Goal: Transaction & Acquisition: Purchase product/service

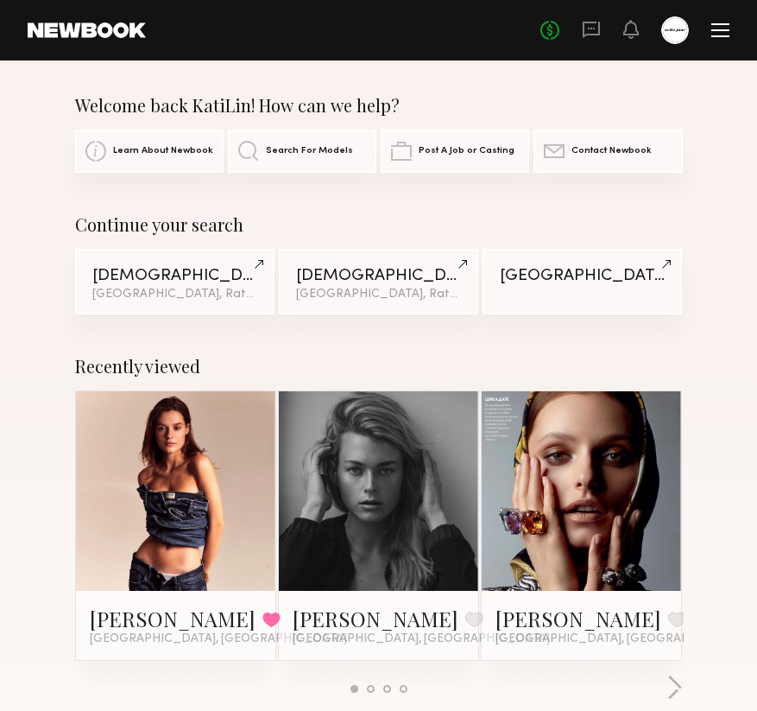
click at [591, 271] on div "[GEOGRAPHIC_DATA]" at bounding box center [582, 276] width 165 height 16
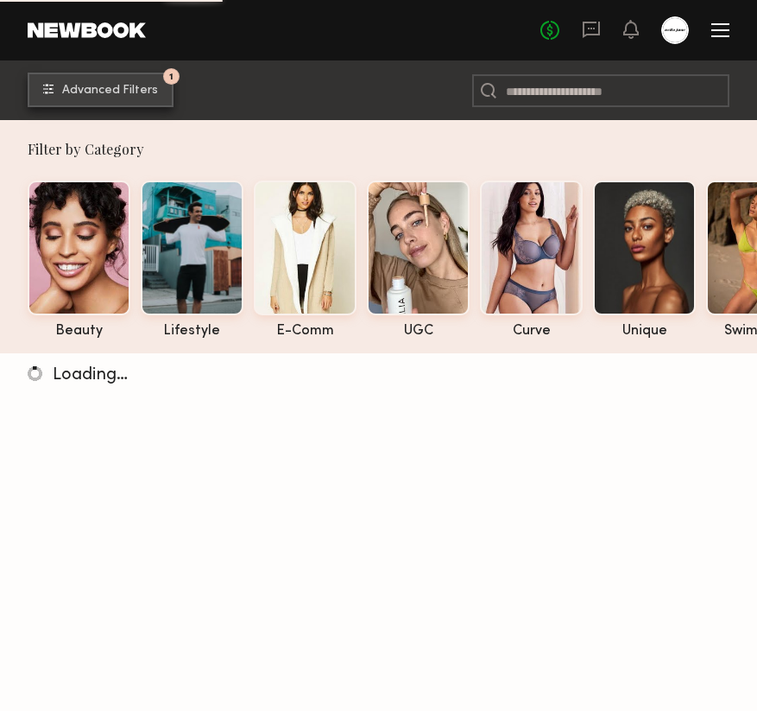
click at [109, 94] on span "Advanced Filters" at bounding box center [110, 91] width 96 height 12
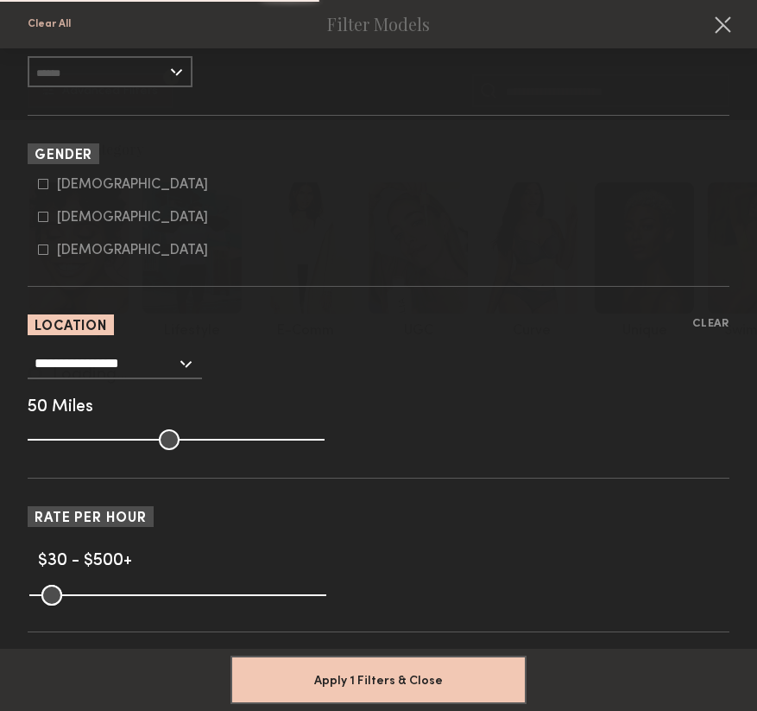
scroll to position [376, 0]
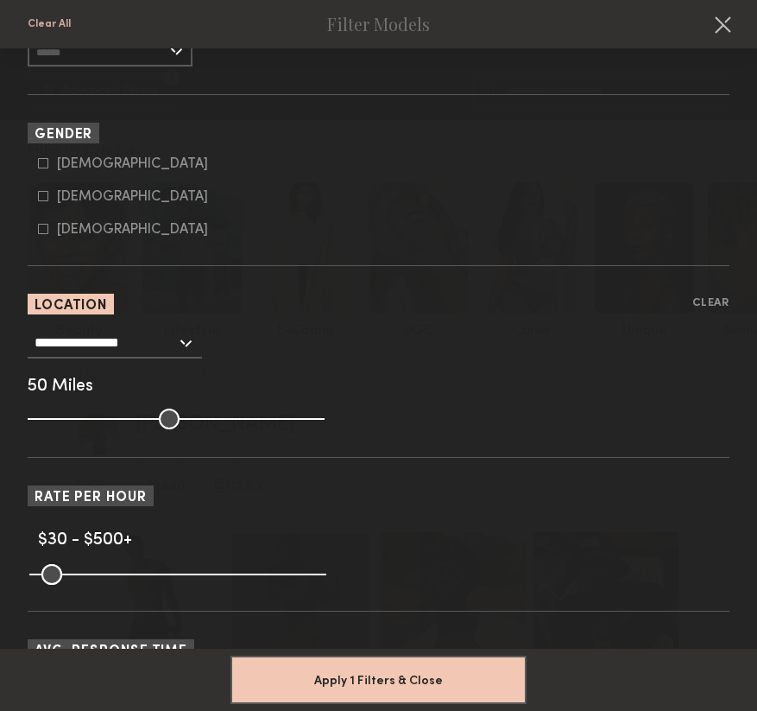
click at [41, 198] on icon at bounding box center [43, 196] width 10 height 10
type input "**"
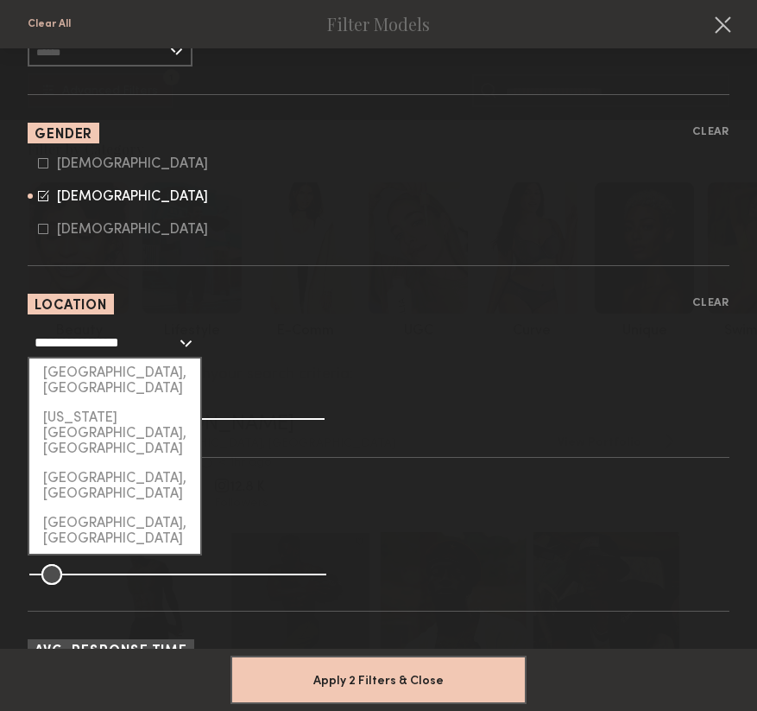
click at [144, 337] on input "**********" at bounding box center [106, 341] width 142 height 29
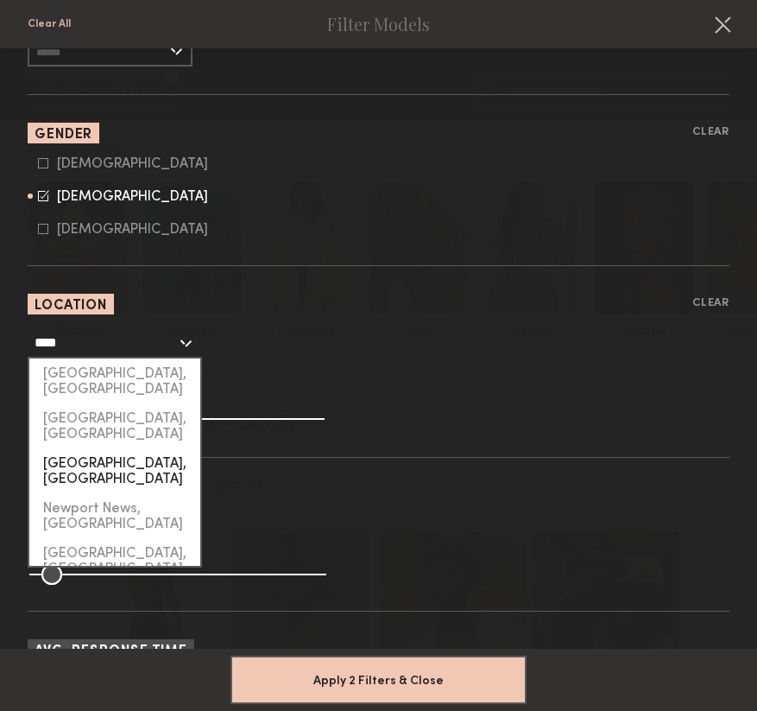
scroll to position [0, 0]
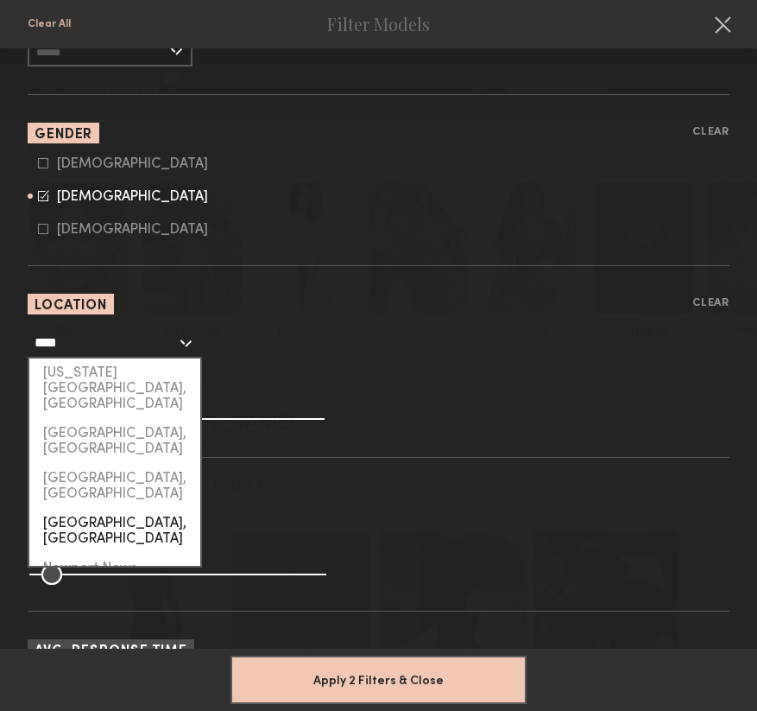
click at [109, 509] on div "[GEOGRAPHIC_DATA], [GEOGRAPHIC_DATA]" at bounding box center [114, 531] width 171 height 45
type input "**********"
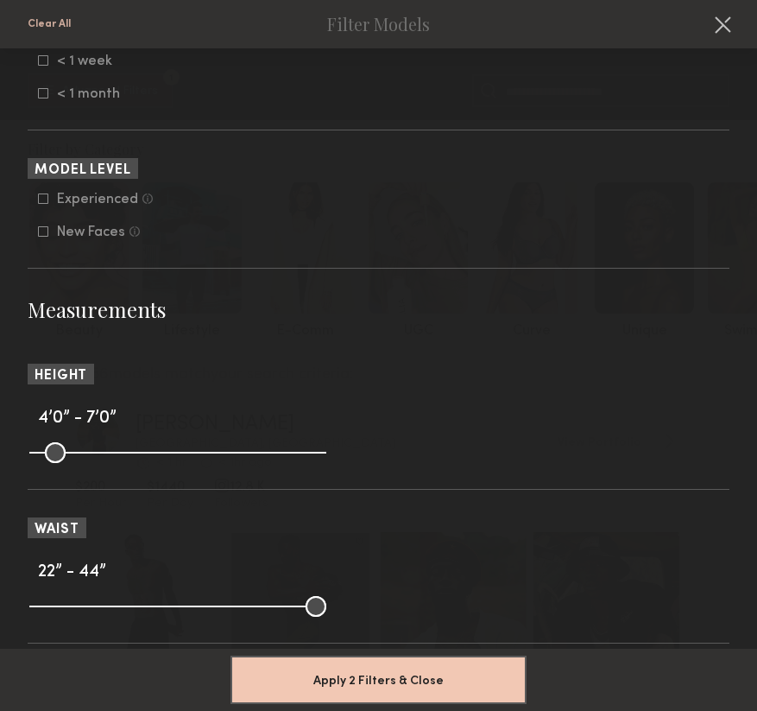
scroll to position [1365, 0]
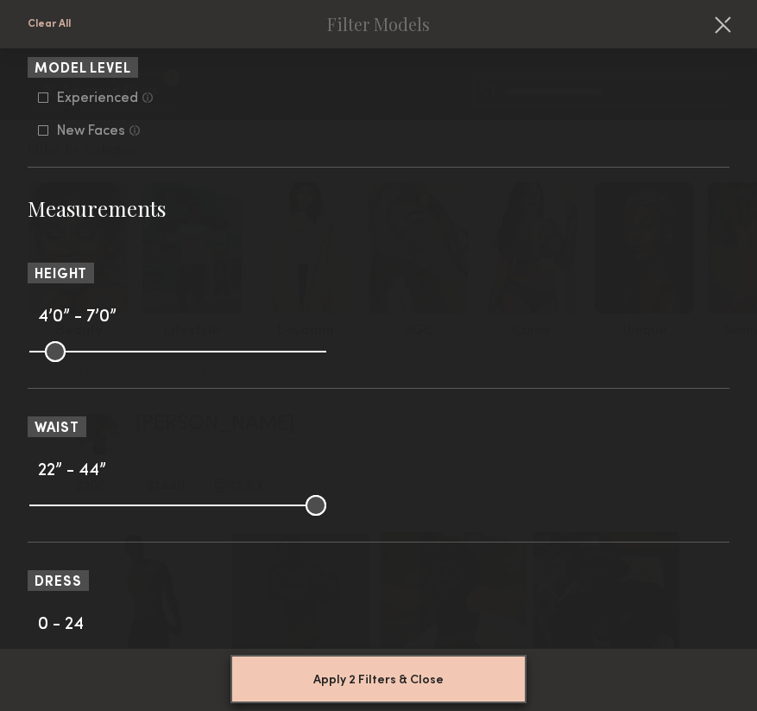
click at [347, 695] on button "Apply 2 Filters & Close" at bounding box center [379, 678] width 296 height 48
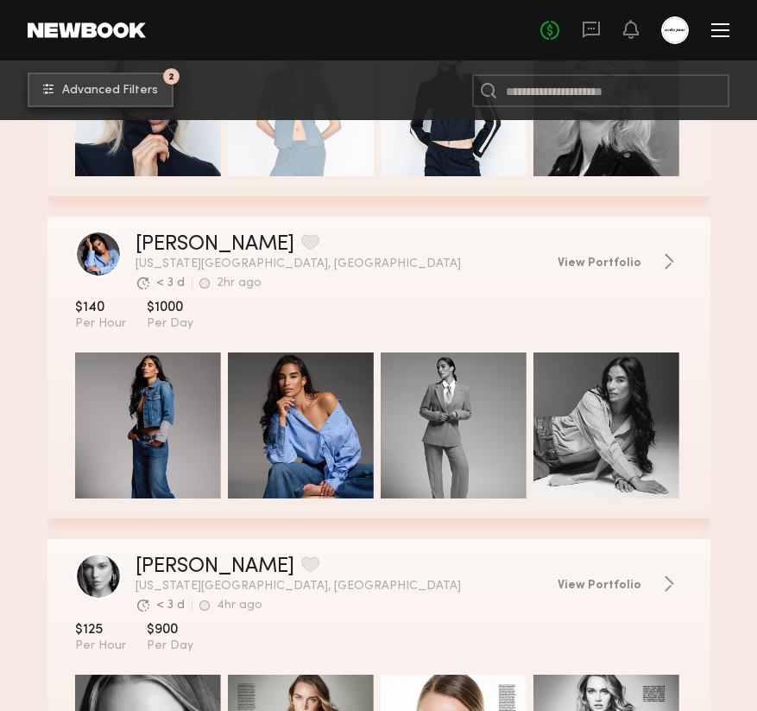
scroll to position [821, 0]
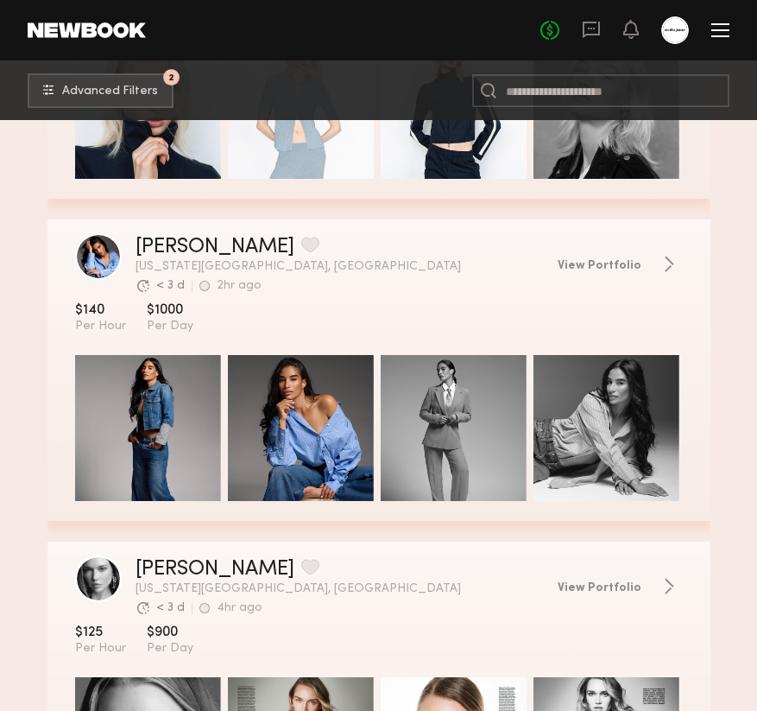
click at [190, 400] on div "grid" at bounding box center [148, 428] width 146 height 146
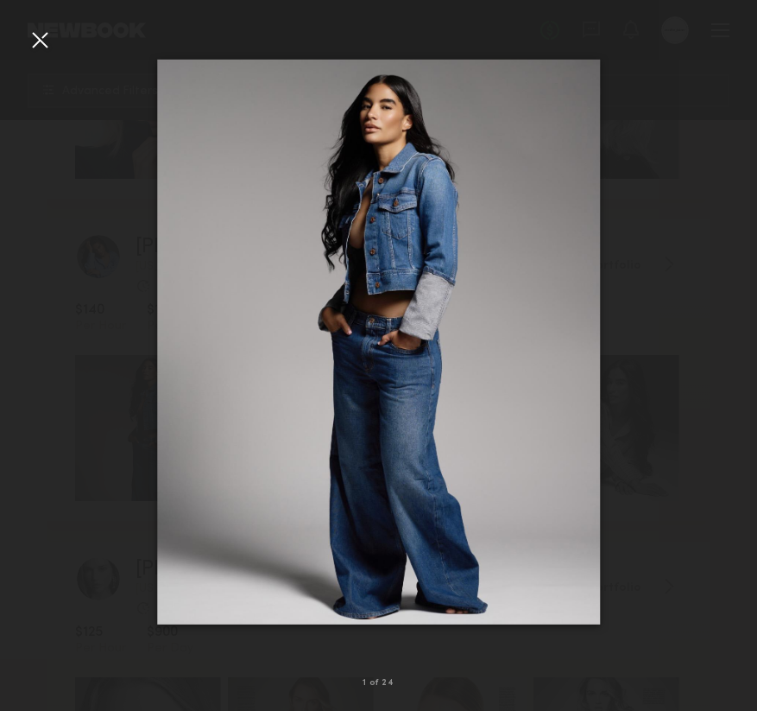
click at [715, 285] on div at bounding box center [378, 342] width 757 height 628
click at [735, 346] on common-icon at bounding box center [730, 342] width 28 height 28
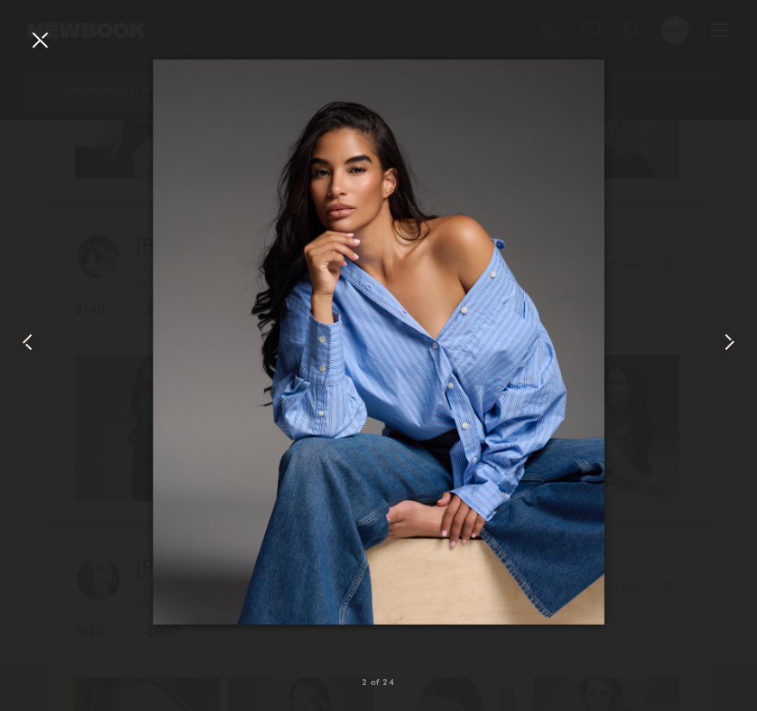
click at [735, 346] on common-icon at bounding box center [730, 342] width 28 height 28
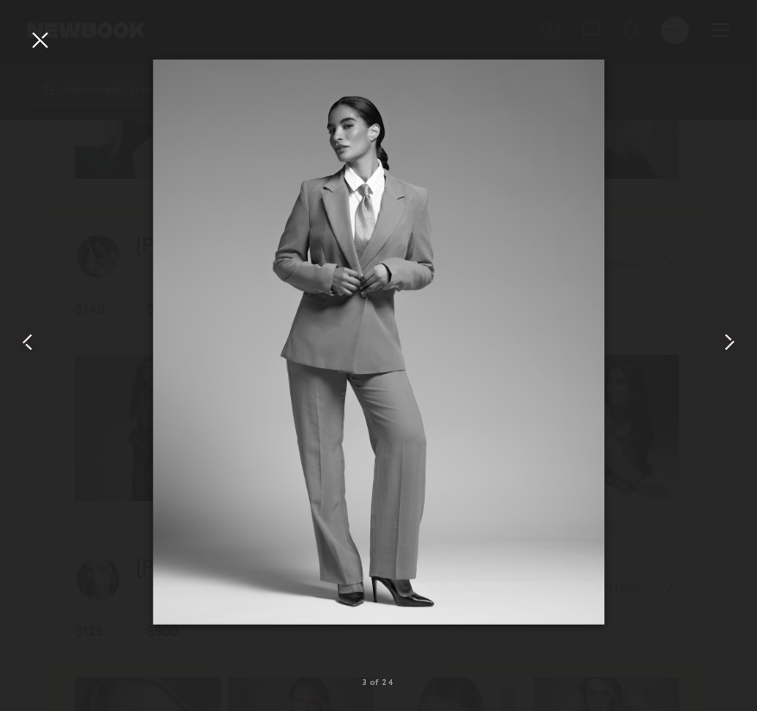
click at [735, 346] on common-icon at bounding box center [730, 342] width 28 height 28
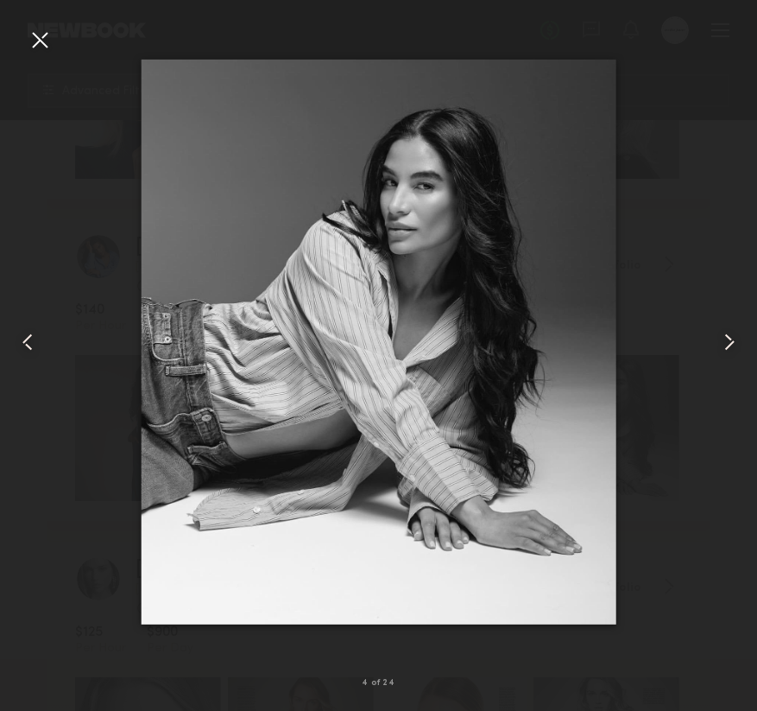
click at [41, 27] on div at bounding box center [40, 40] width 28 height 28
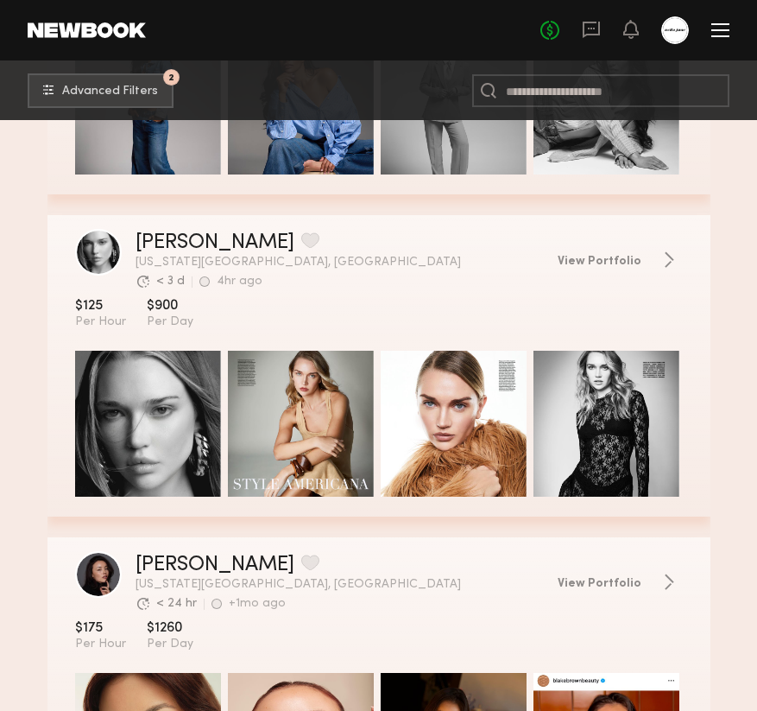
scroll to position [1148, 0]
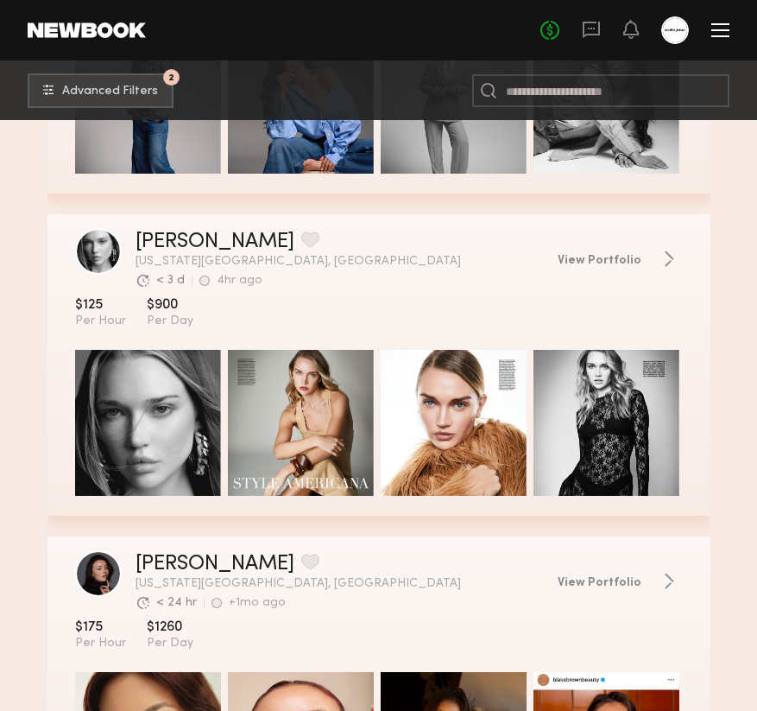
click at [161, 424] on div "grid" at bounding box center [148, 423] width 146 height 146
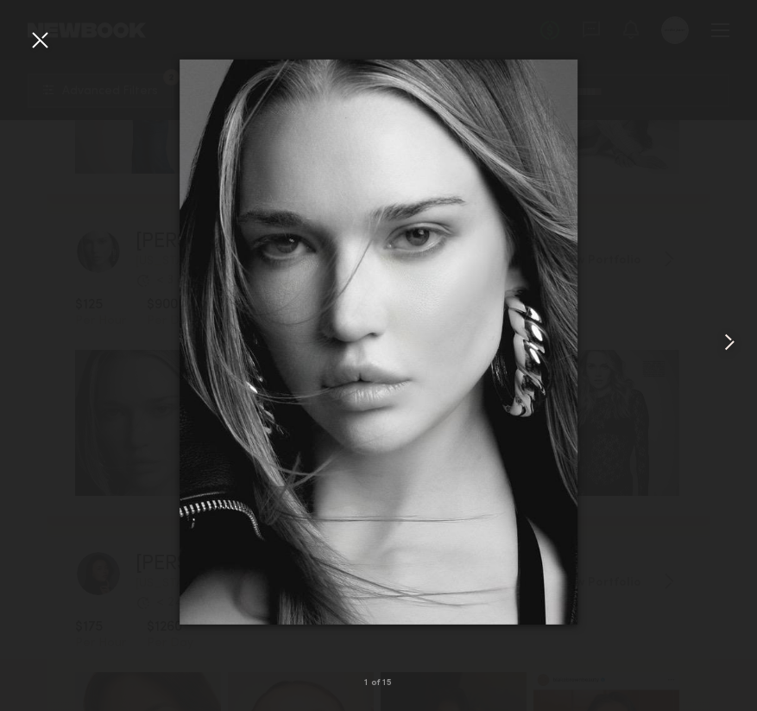
click at [731, 346] on common-icon at bounding box center [730, 342] width 28 height 28
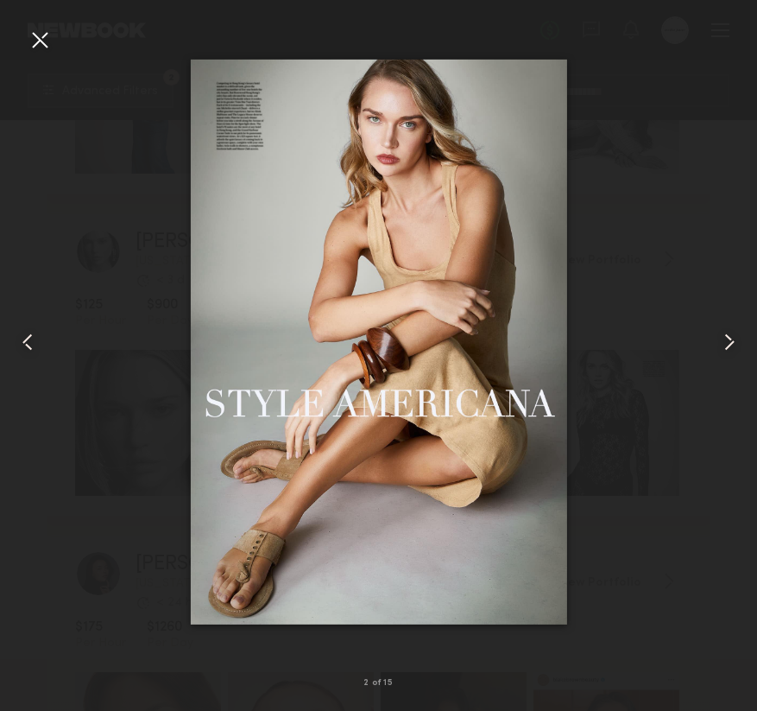
click at [731, 346] on common-icon at bounding box center [730, 342] width 28 height 28
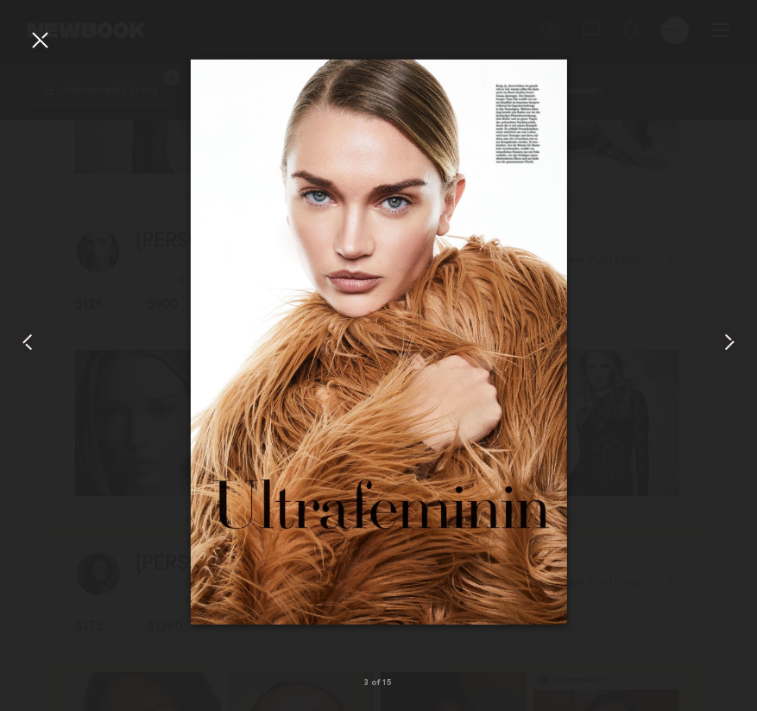
click at [731, 346] on common-icon at bounding box center [730, 342] width 28 height 28
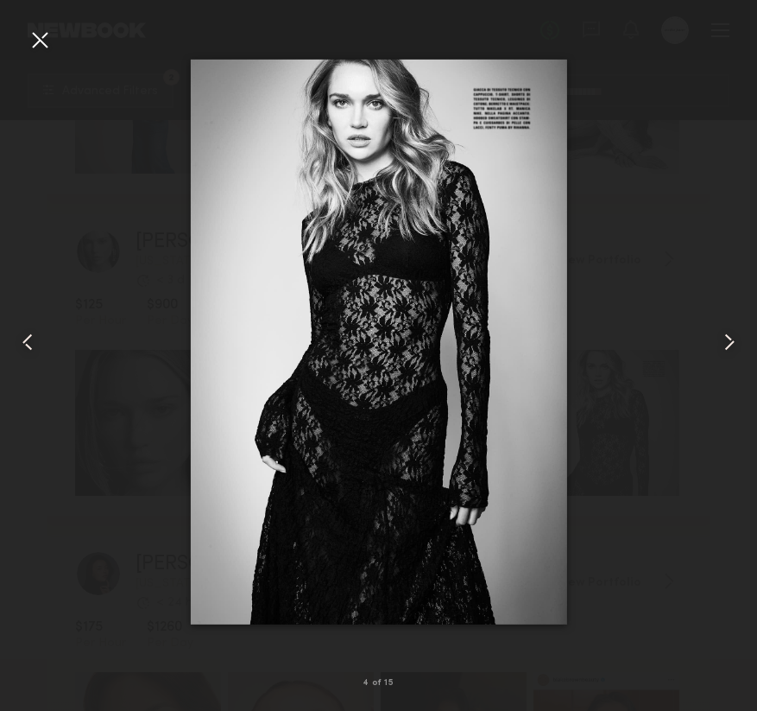
click at [731, 346] on common-icon at bounding box center [730, 342] width 28 height 28
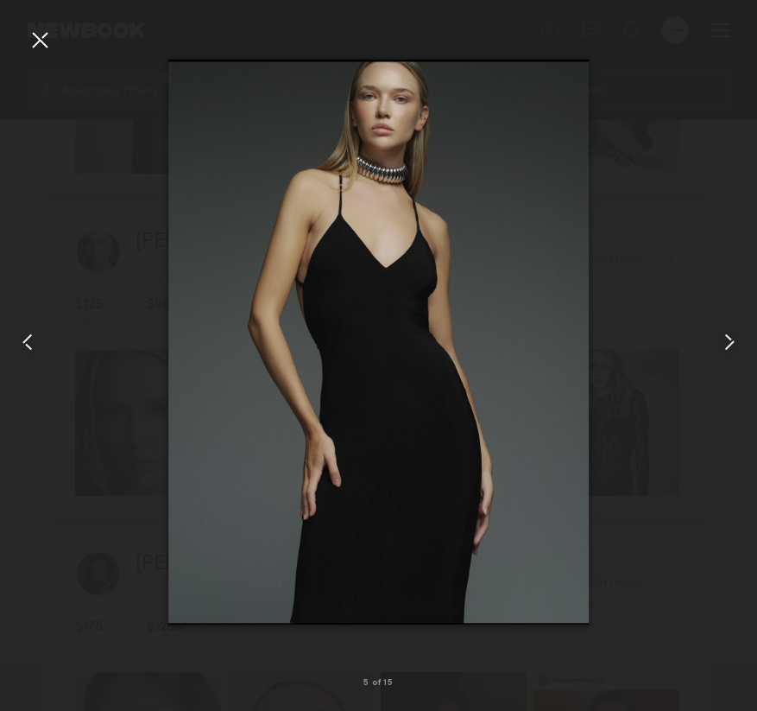
click at [731, 346] on common-icon at bounding box center [730, 342] width 28 height 28
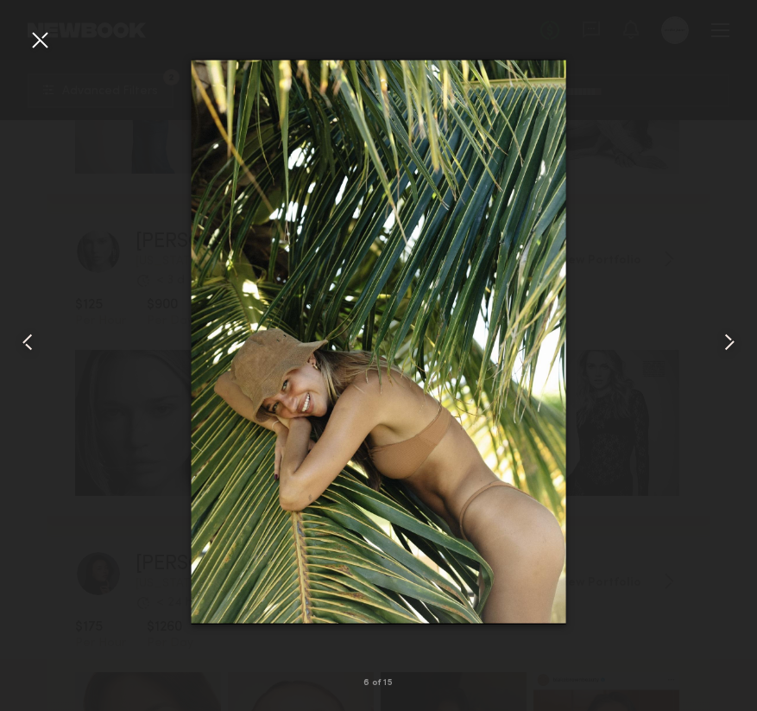
click at [731, 346] on common-icon at bounding box center [730, 342] width 28 height 28
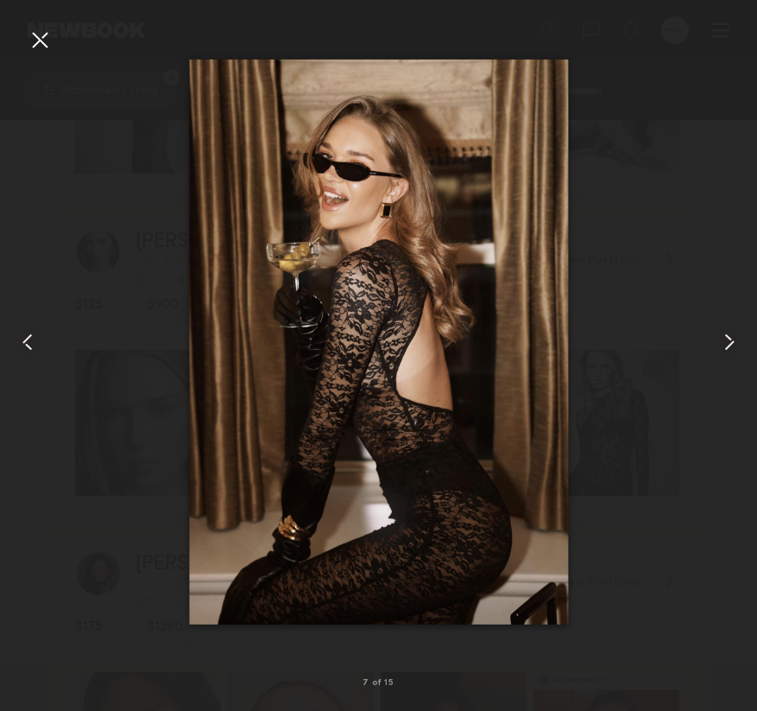
click at [731, 346] on common-icon at bounding box center [730, 342] width 28 height 28
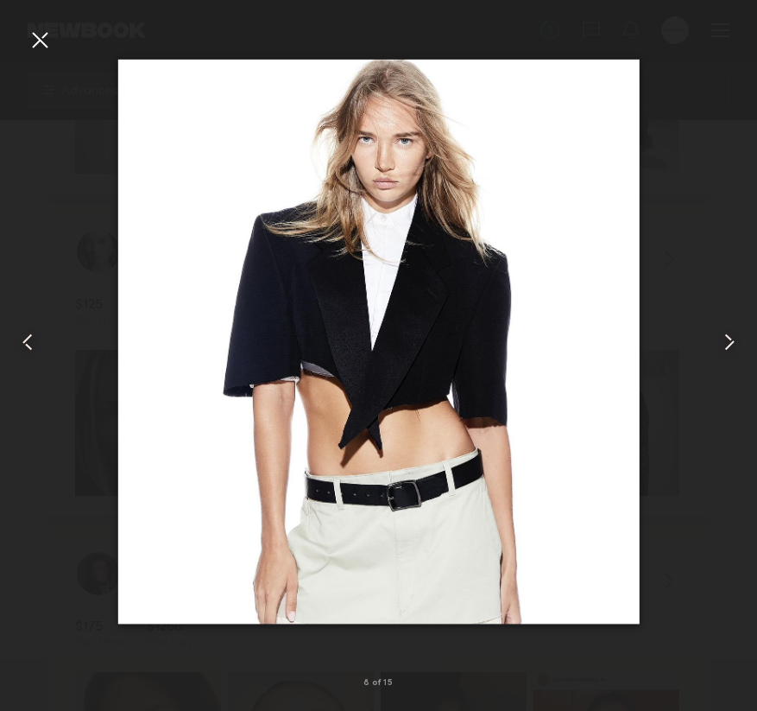
click at [731, 346] on common-icon at bounding box center [730, 342] width 28 height 28
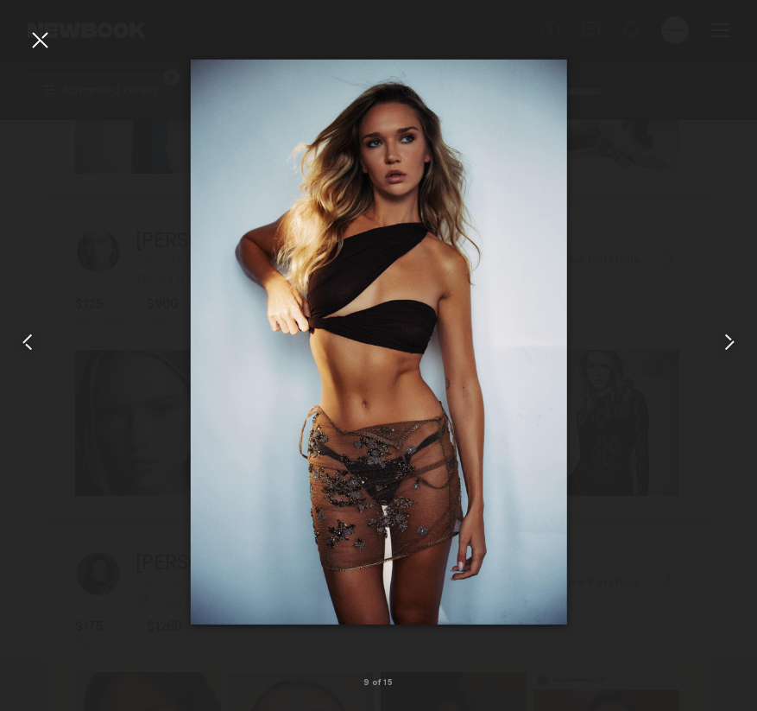
click at [731, 346] on common-icon at bounding box center [730, 342] width 28 height 28
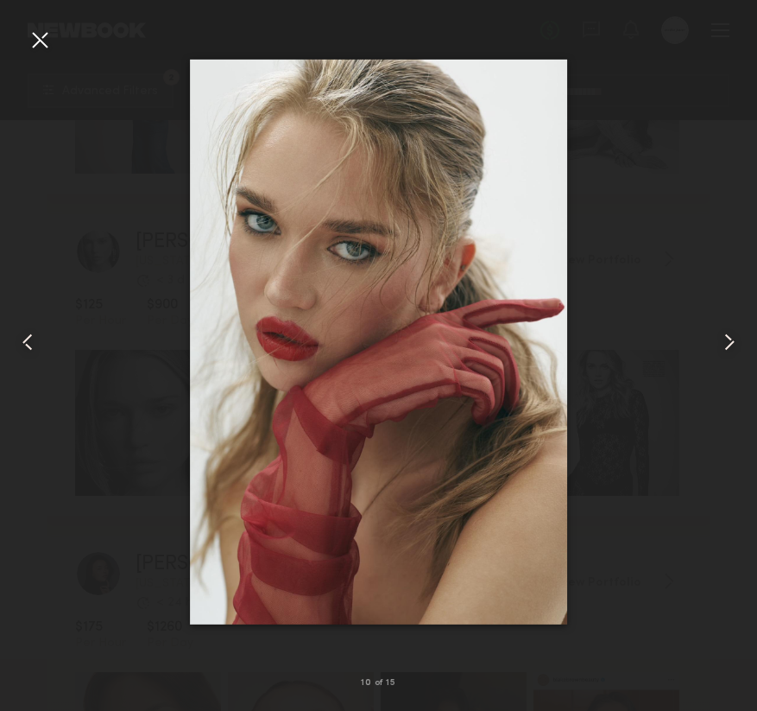
click at [731, 346] on common-icon at bounding box center [730, 342] width 28 height 28
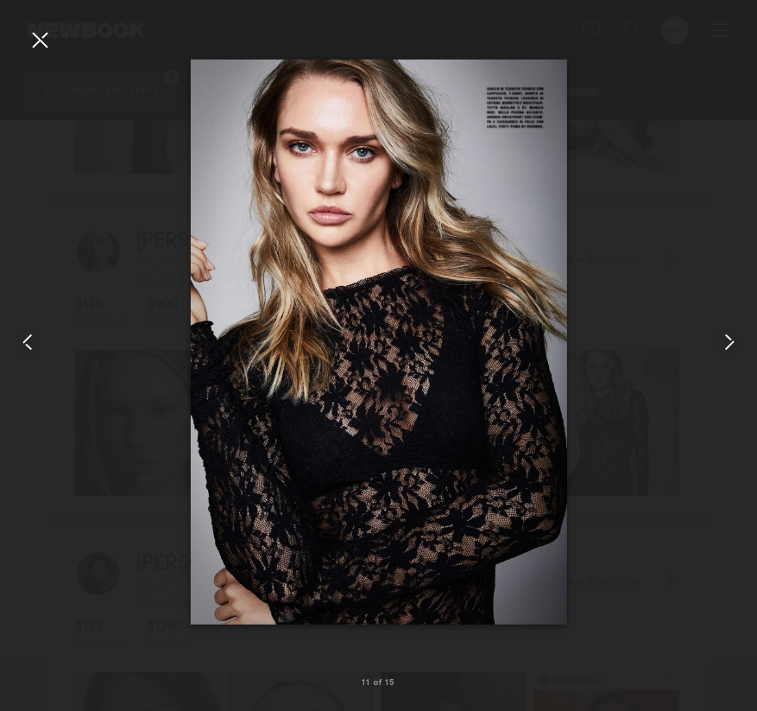
click at [731, 346] on common-icon at bounding box center [730, 342] width 28 height 28
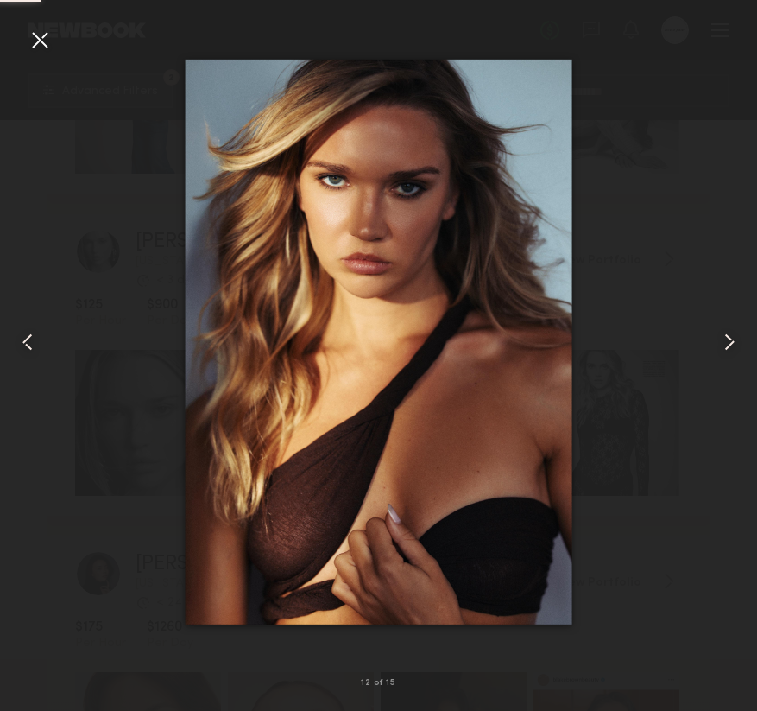
click at [731, 346] on common-icon at bounding box center [730, 342] width 28 height 28
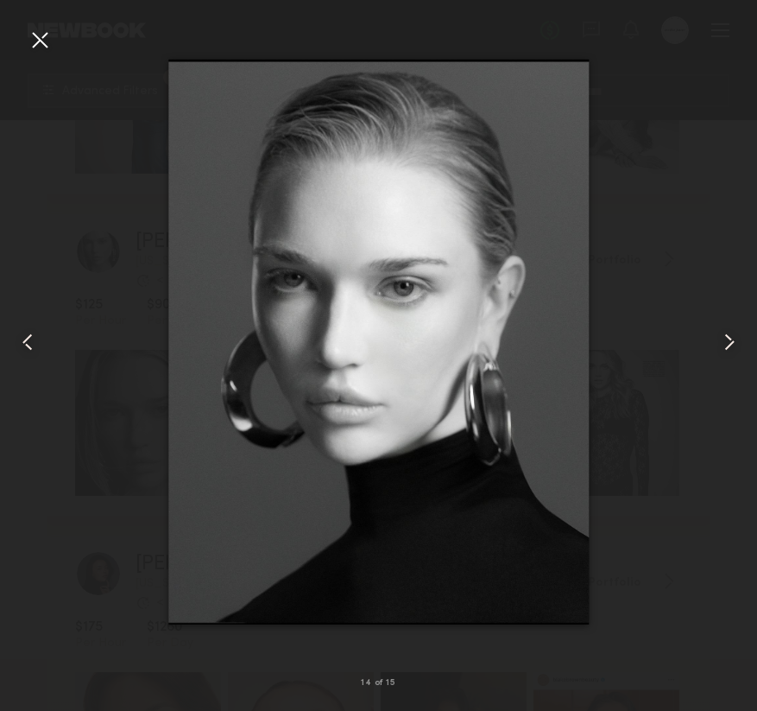
click at [731, 346] on common-icon at bounding box center [730, 342] width 28 height 28
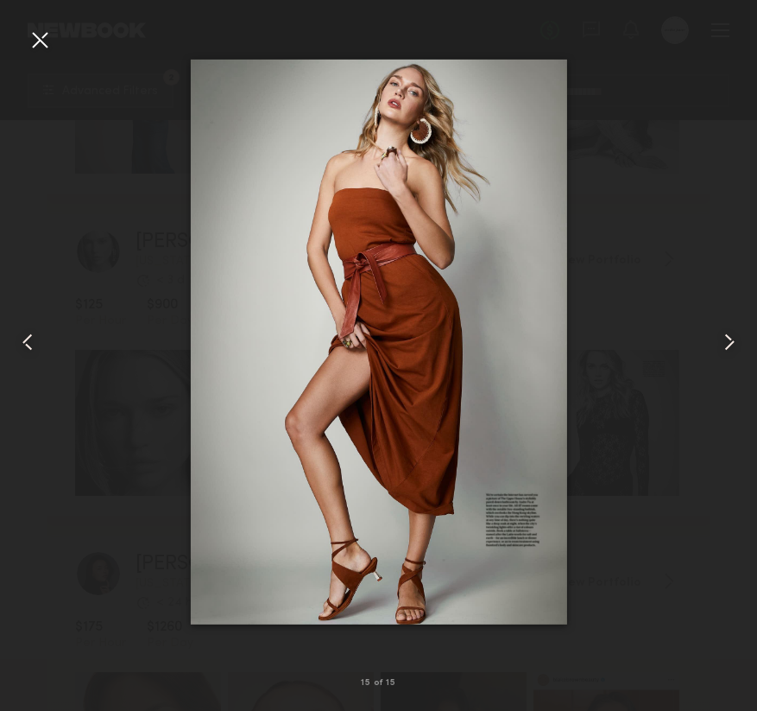
click at [40, 39] on div at bounding box center [40, 40] width 28 height 28
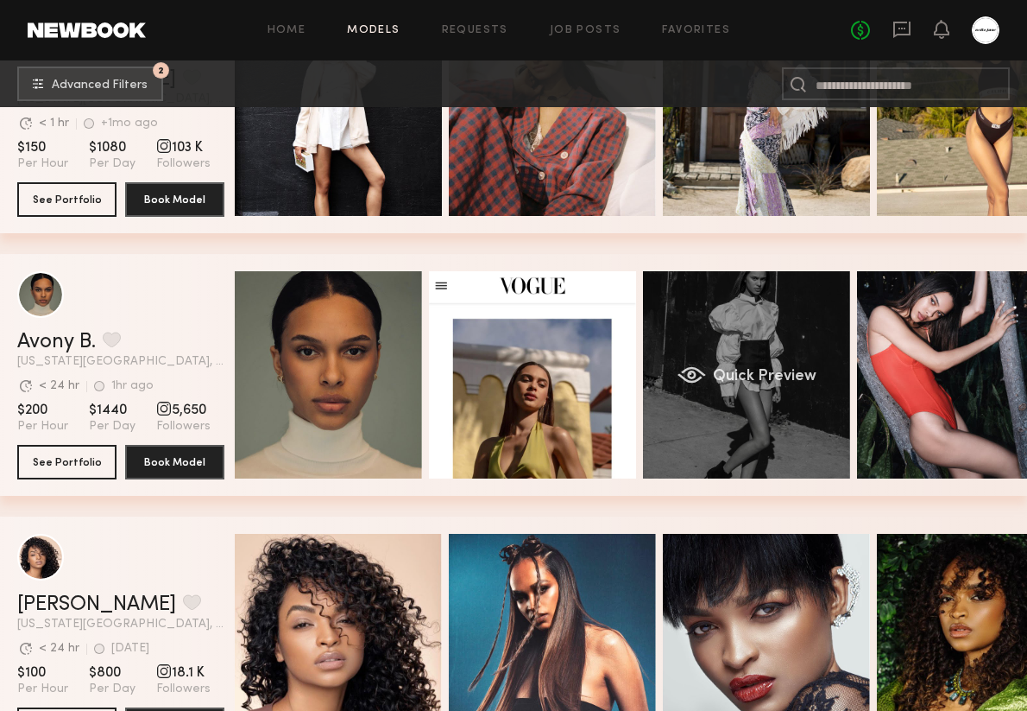
scroll to position [0, 74]
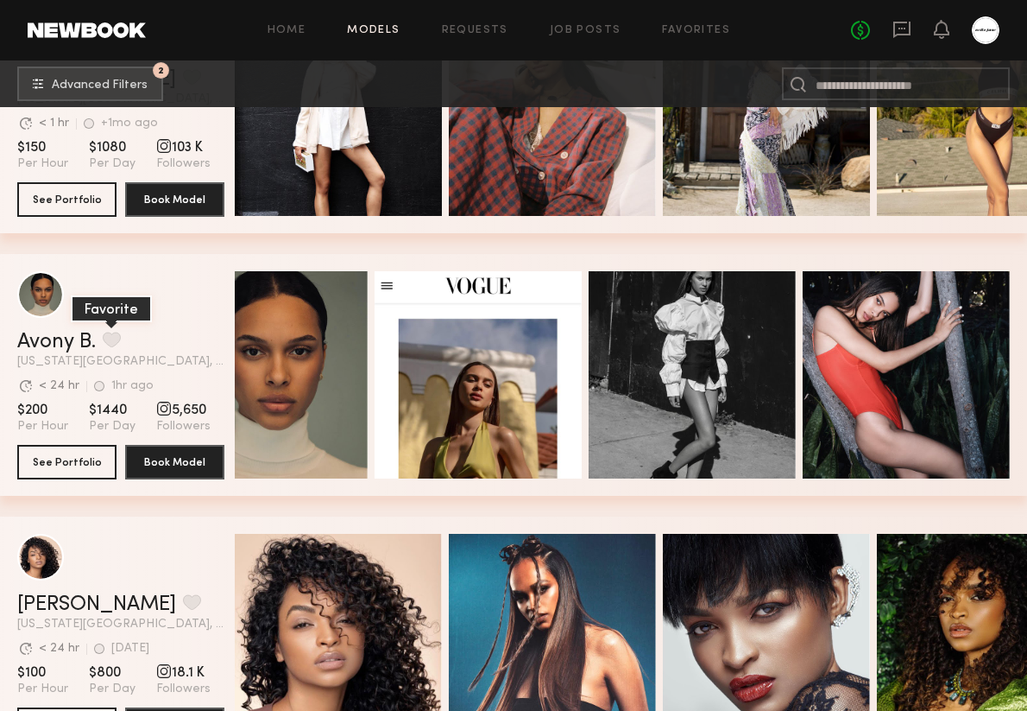
click at [111, 335] on button "grid" at bounding box center [112, 340] width 18 height 16
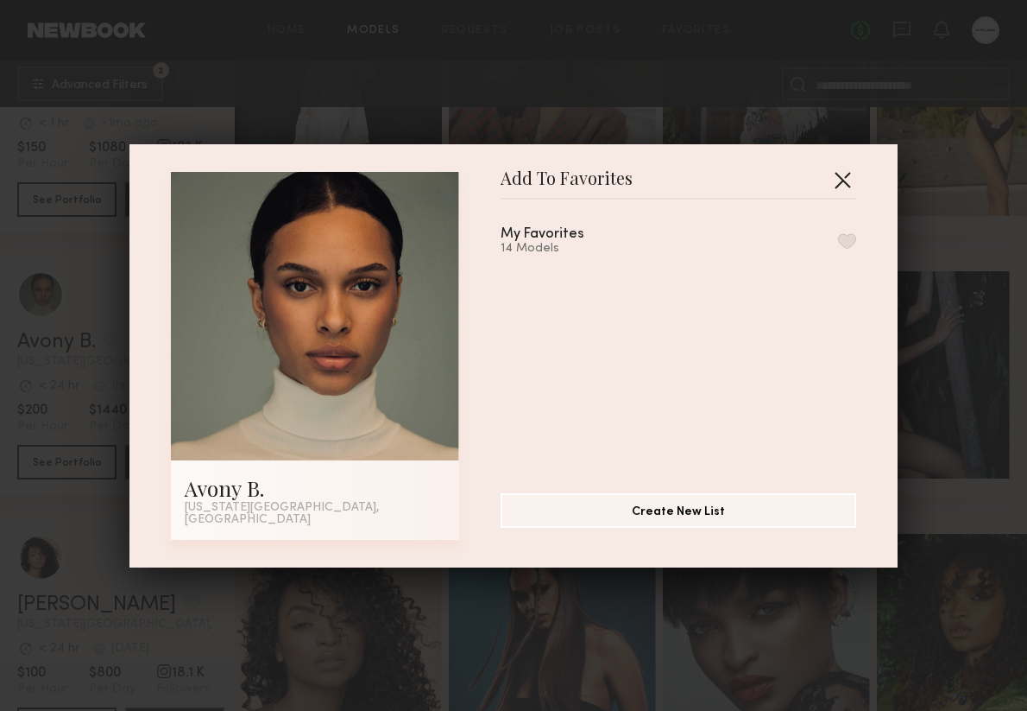
click at [756, 184] on button "button" at bounding box center [843, 180] width 28 height 28
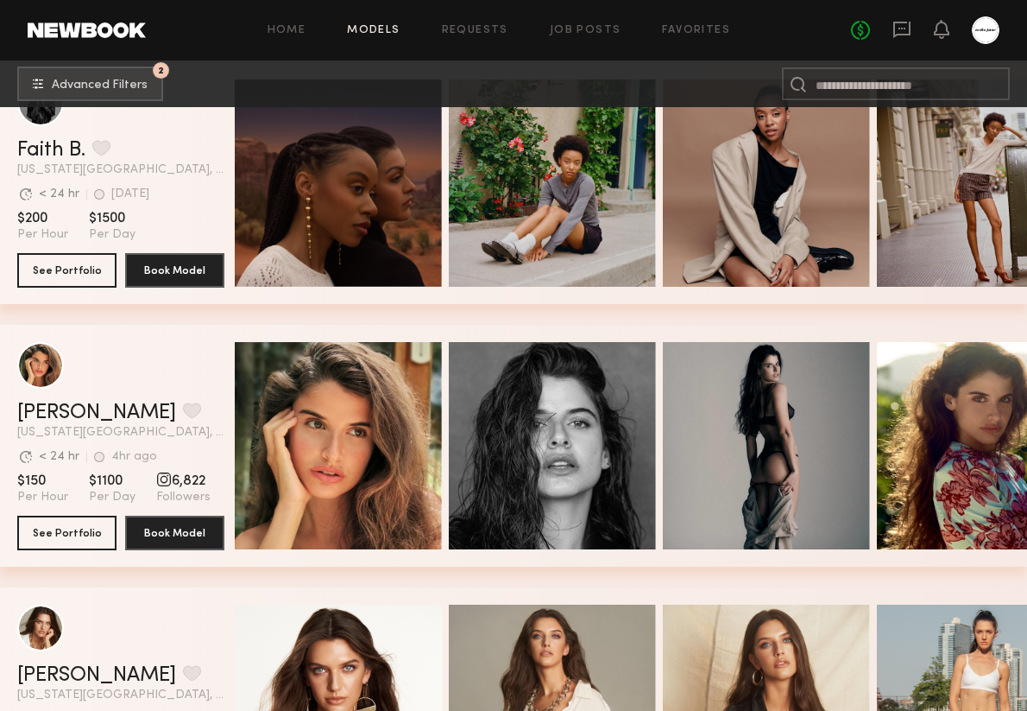
scroll to position [4280, 0]
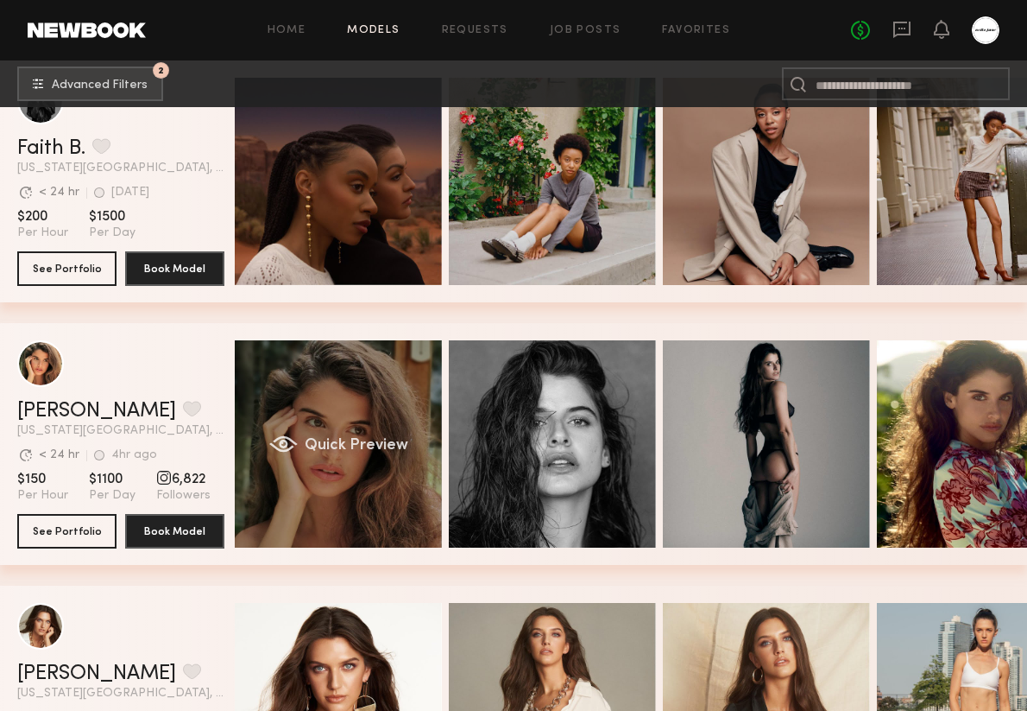
click at [346, 479] on div "Quick Preview" at bounding box center [338, 443] width 207 height 207
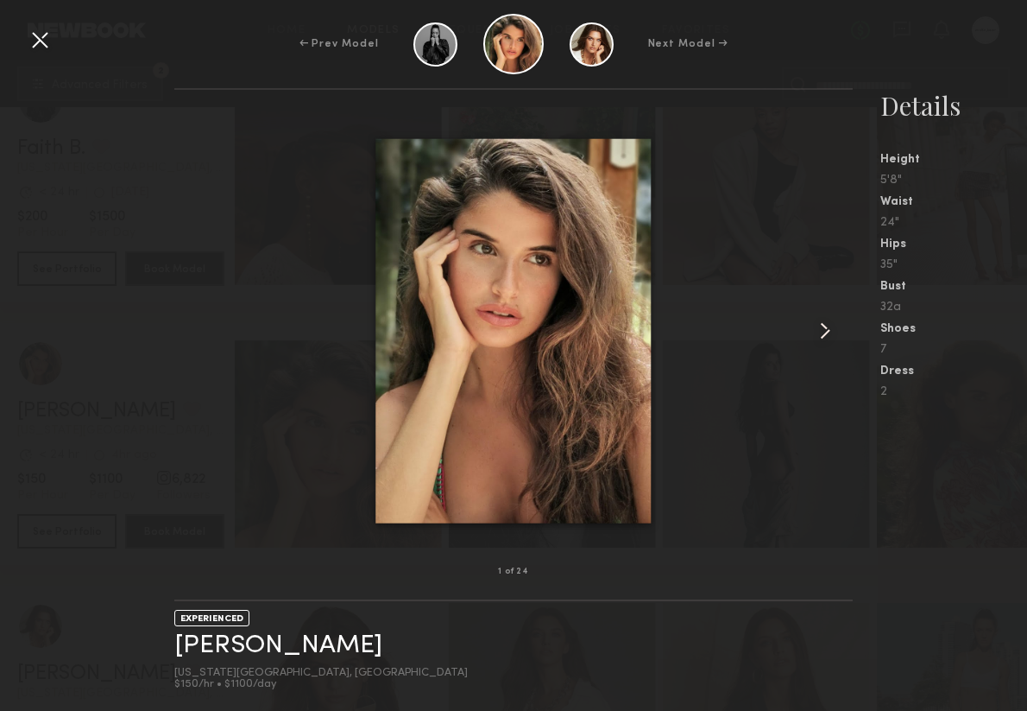
click at [756, 330] on common-icon at bounding box center [826, 331] width 28 height 28
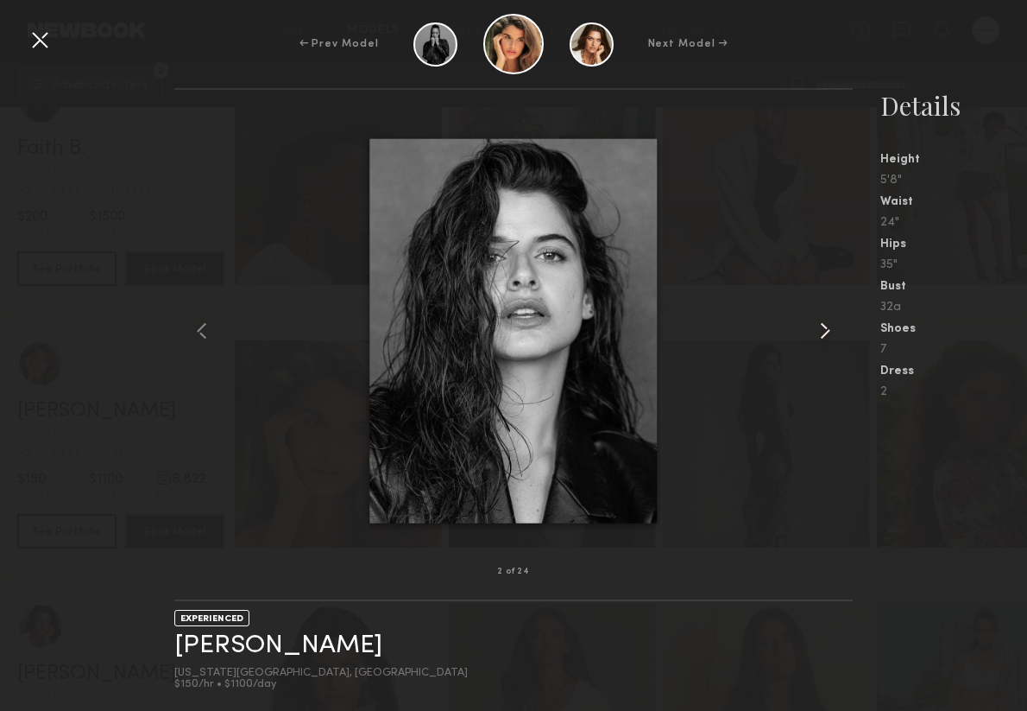
click at [756, 330] on common-icon at bounding box center [826, 331] width 28 height 28
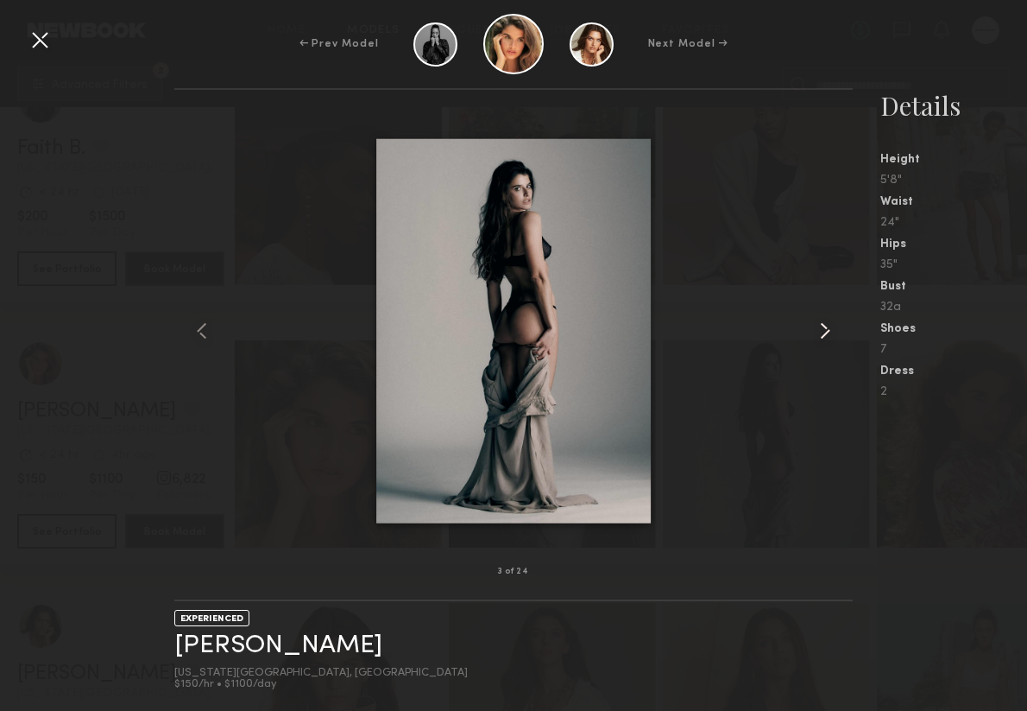
click at [756, 330] on common-icon at bounding box center [826, 331] width 28 height 28
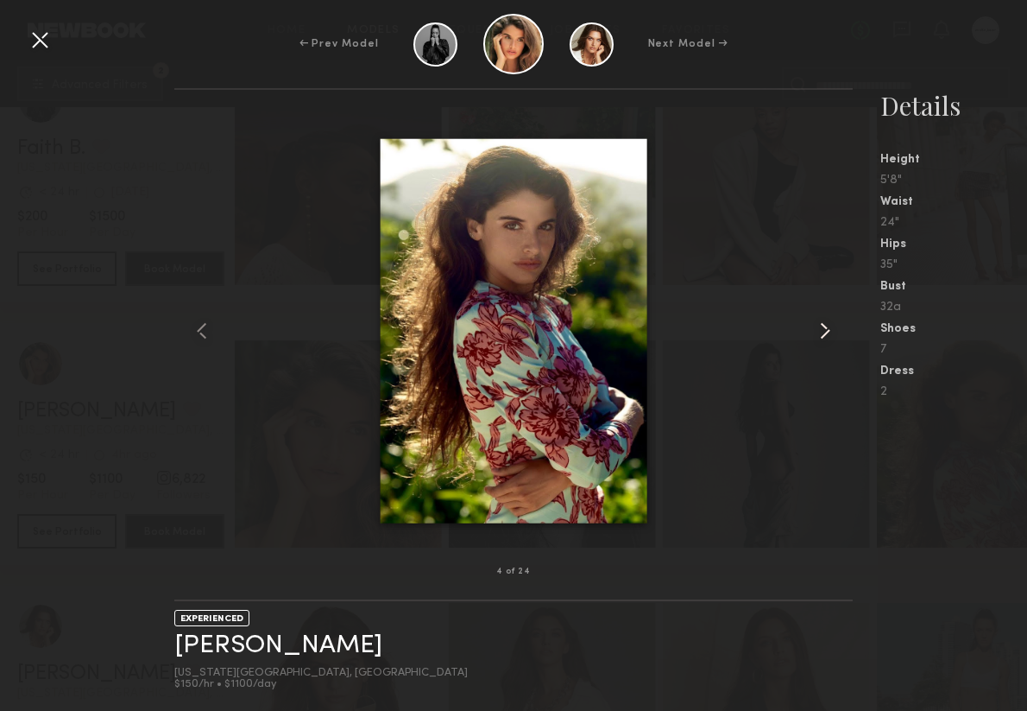
click at [756, 330] on common-icon at bounding box center [826, 331] width 28 height 28
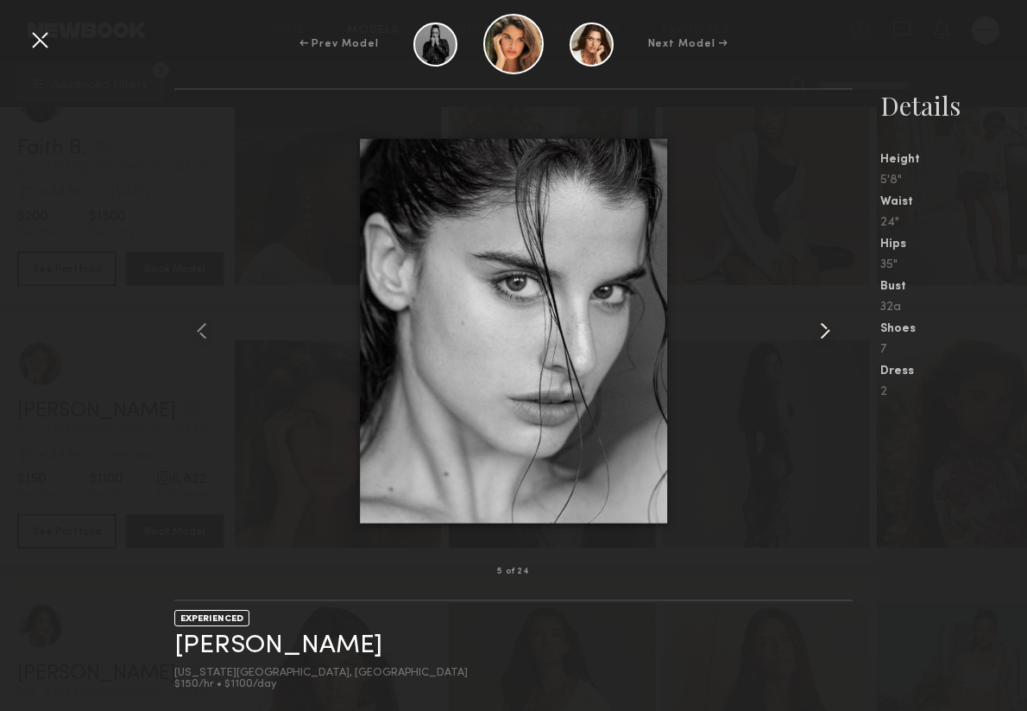
click at [756, 330] on common-icon at bounding box center [826, 331] width 28 height 28
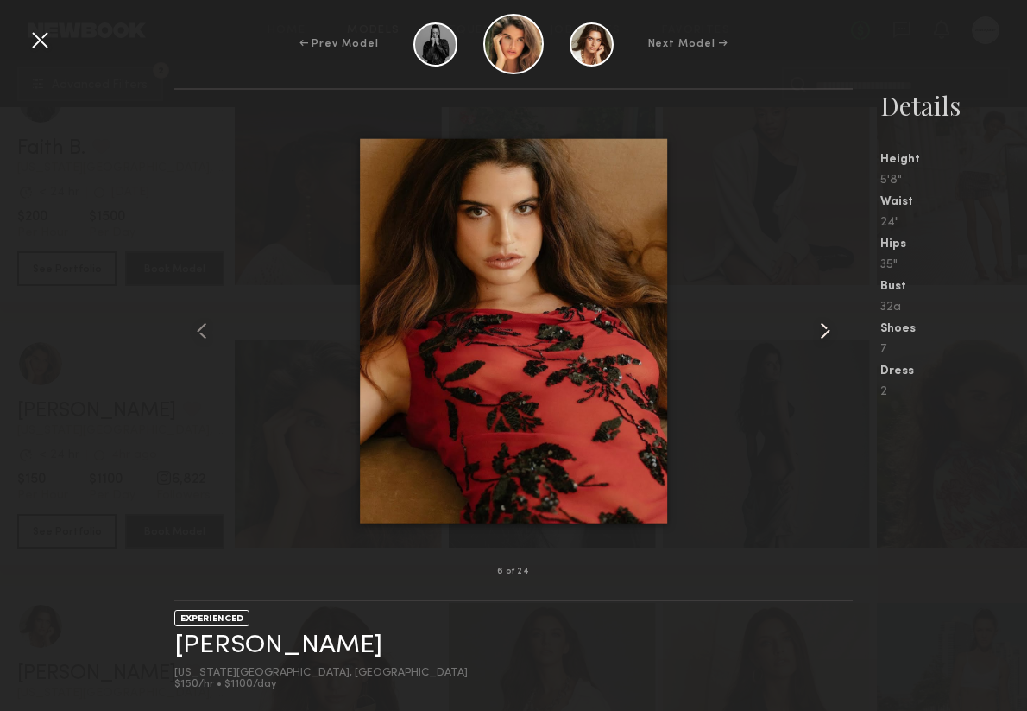
click at [756, 330] on common-icon at bounding box center [826, 331] width 28 height 28
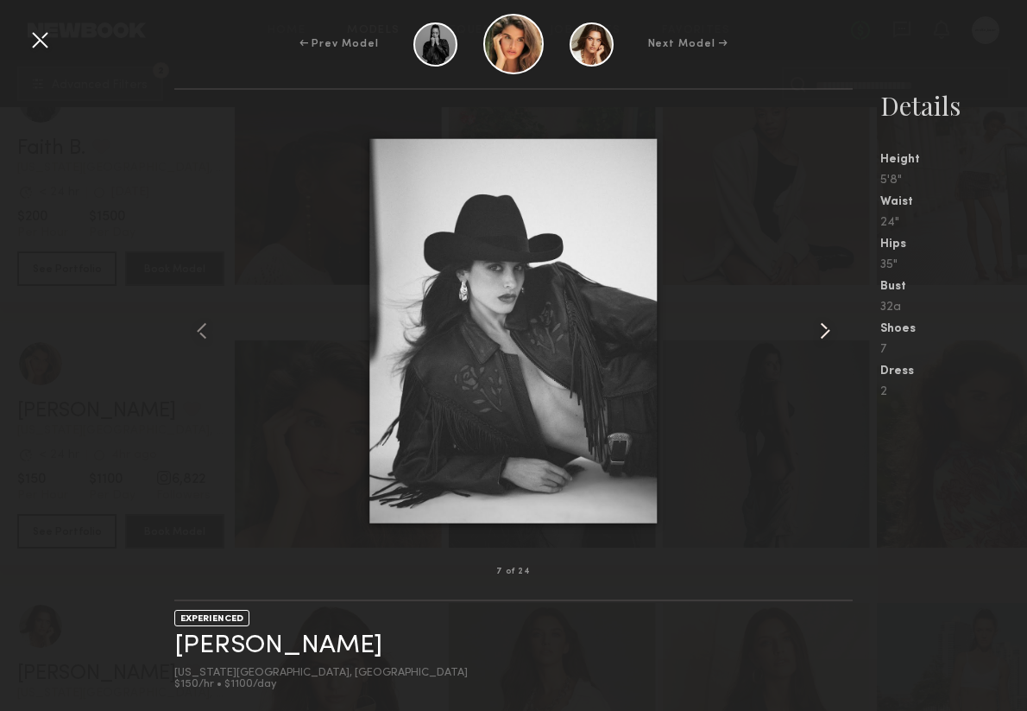
click at [756, 330] on common-icon at bounding box center [826, 331] width 28 height 28
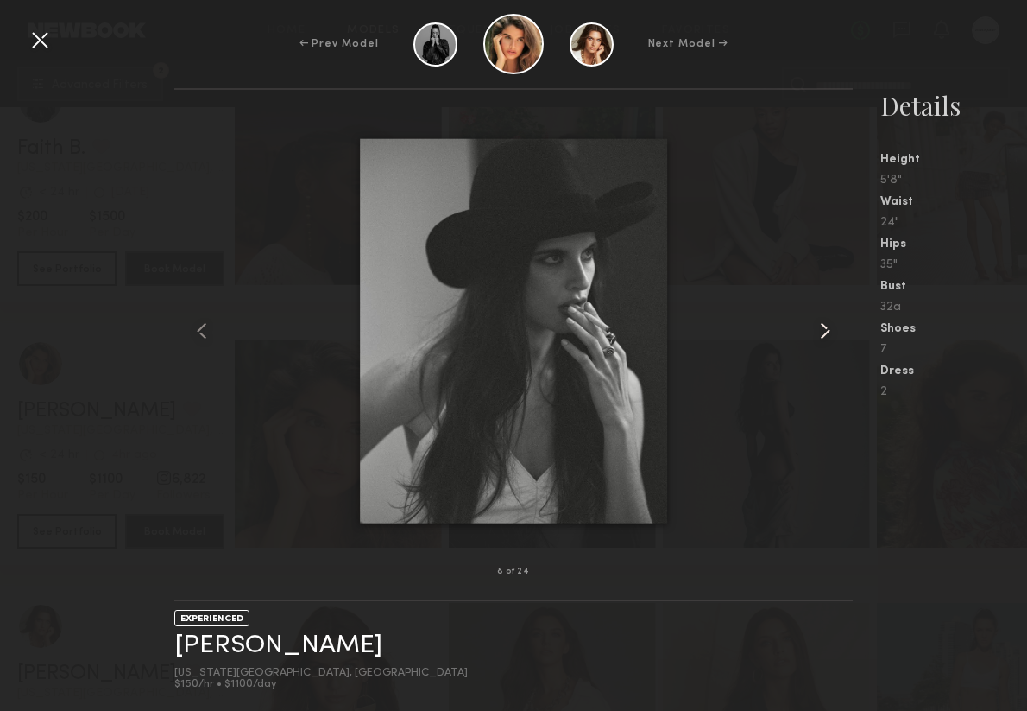
click at [756, 330] on common-icon at bounding box center [826, 331] width 28 height 28
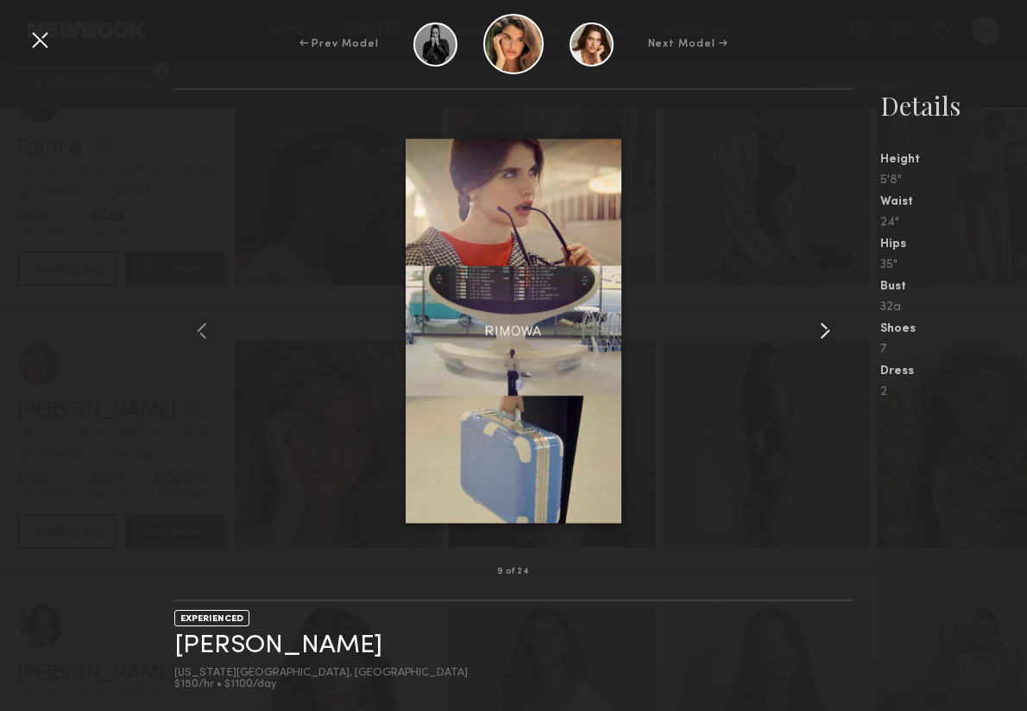
click at [756, 330] on common-icon at bounding box center [826, 331] width 28 height 28
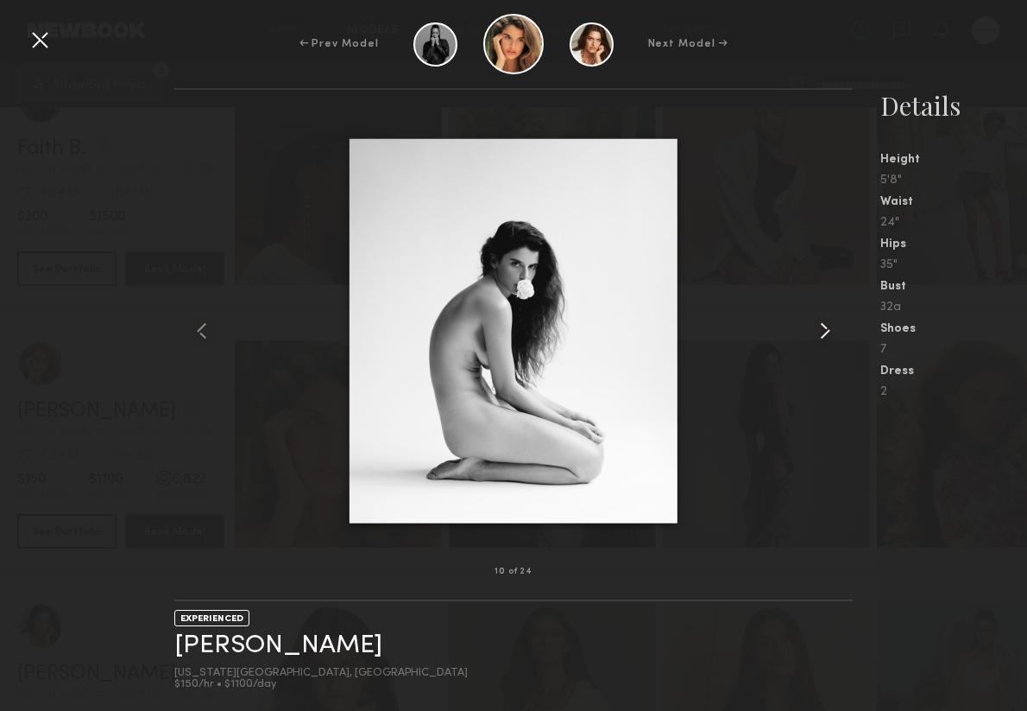
click at [756, 330] on common-icon at bounding box center [826, 331] width 28 height 28
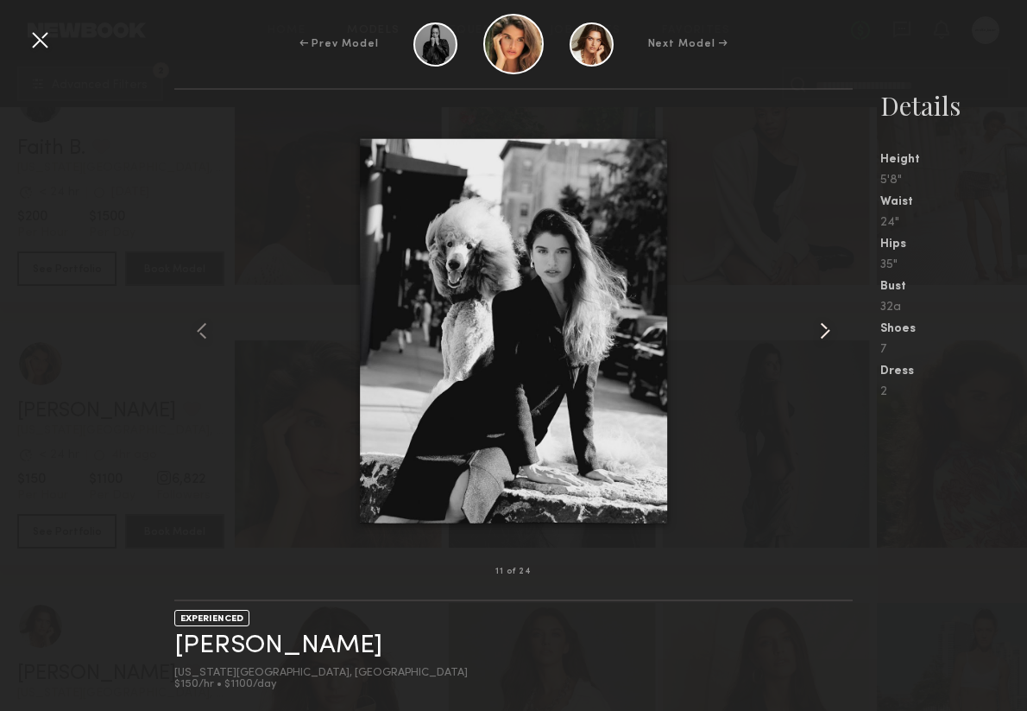
click at [756, 330] on common-icon at bounding box center [826, 331] width 28 height 28
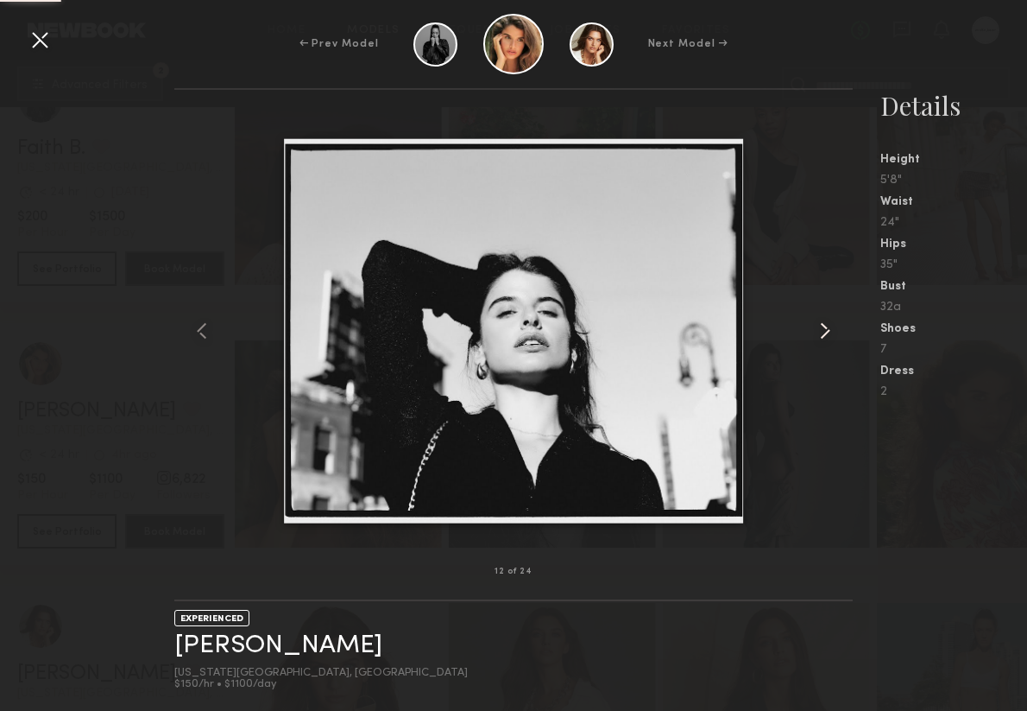
click at [756, 330] on common-icon at bounding box center [826, 331] width 28 height 28
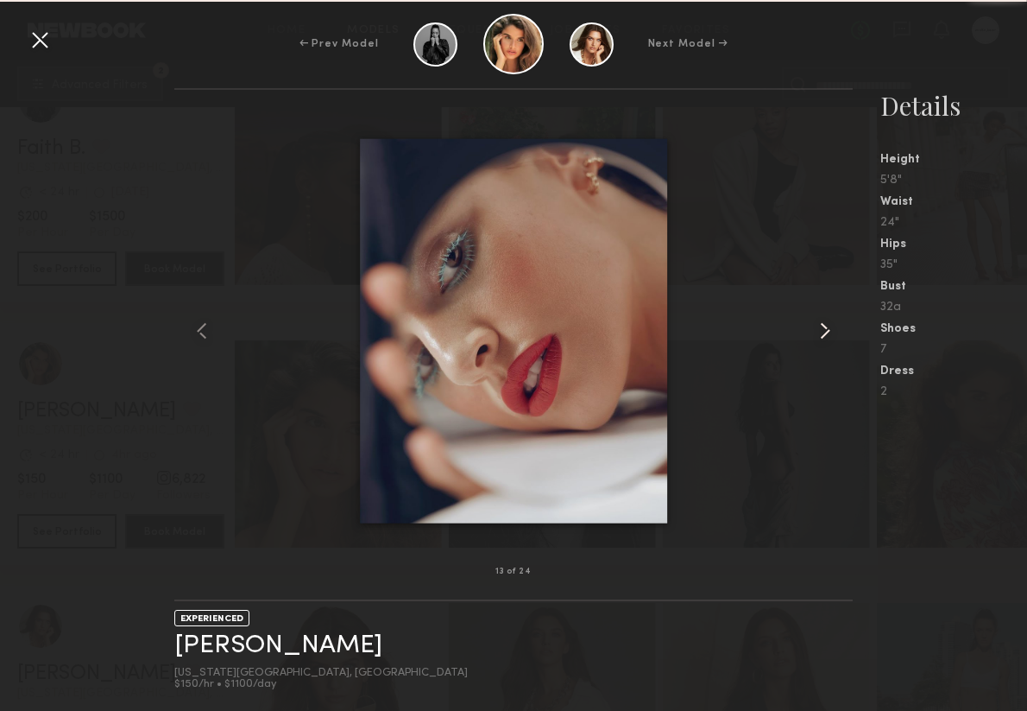
click at [756, 330] on common-icon at bounding box center [826, 331] width 28 height 28
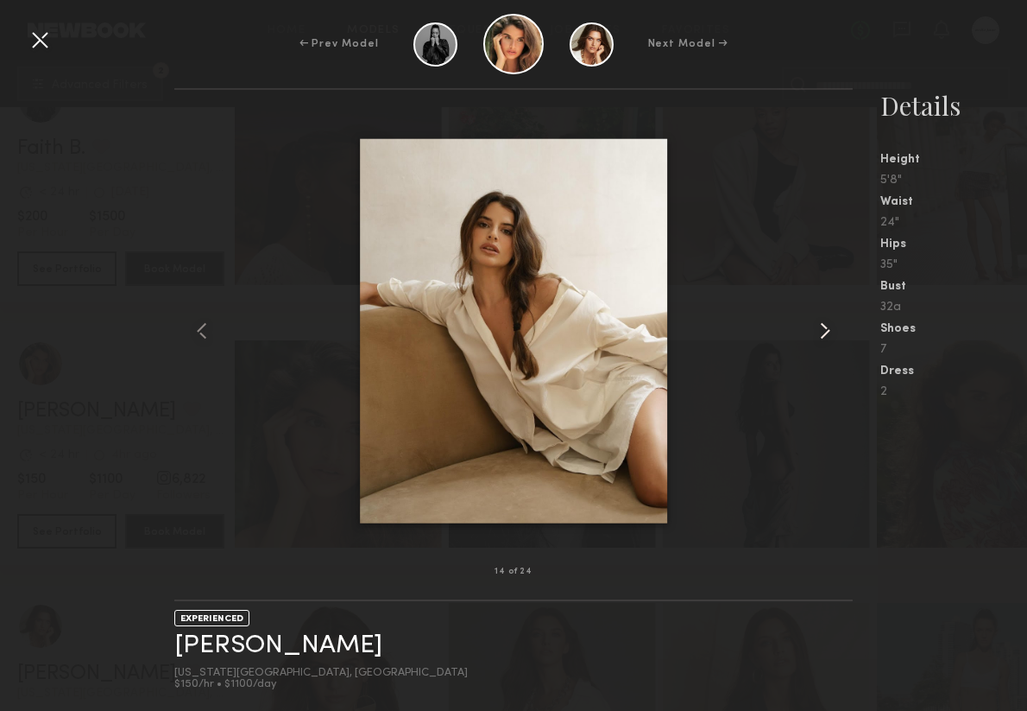
click at [756, 330] on common-icon at bounding box center [826, 331] width 28 height 28
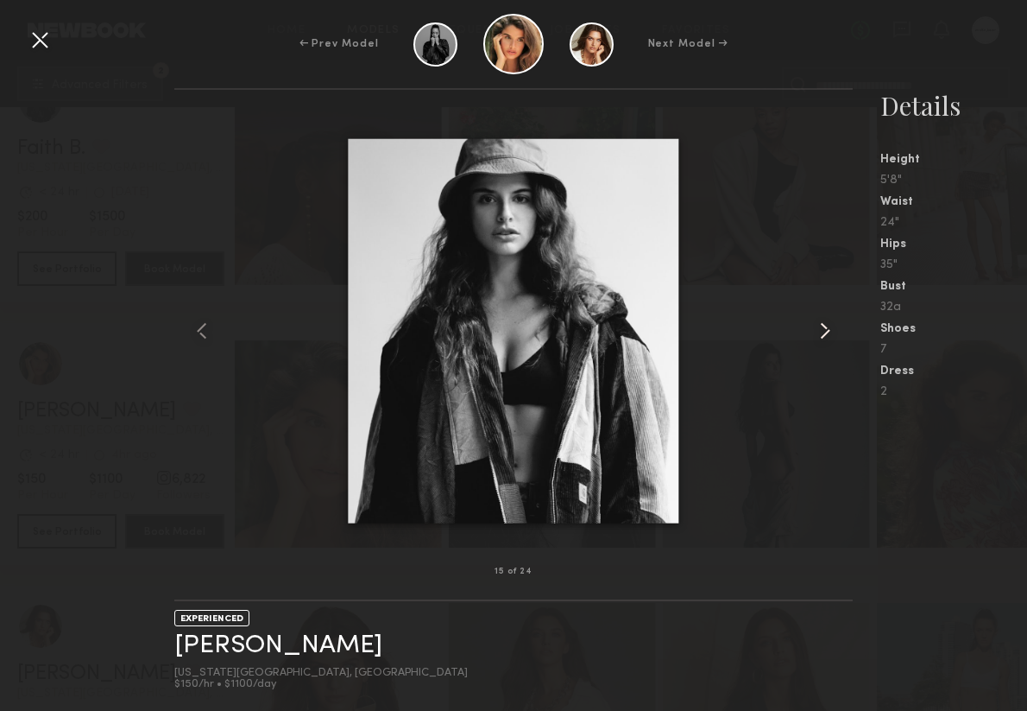
click at [756, 330] on common-icon at bounding box center [826, 331] width 28 height 28
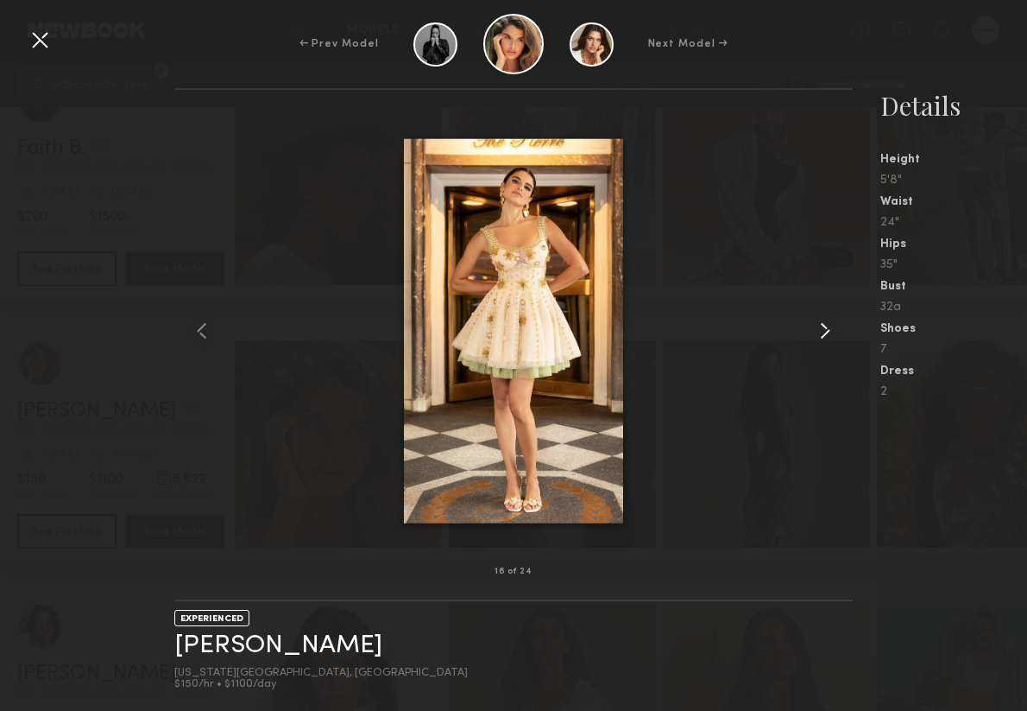
click at [756, 330] on common-icon at bounding box center [826, 331] width 28 height 28
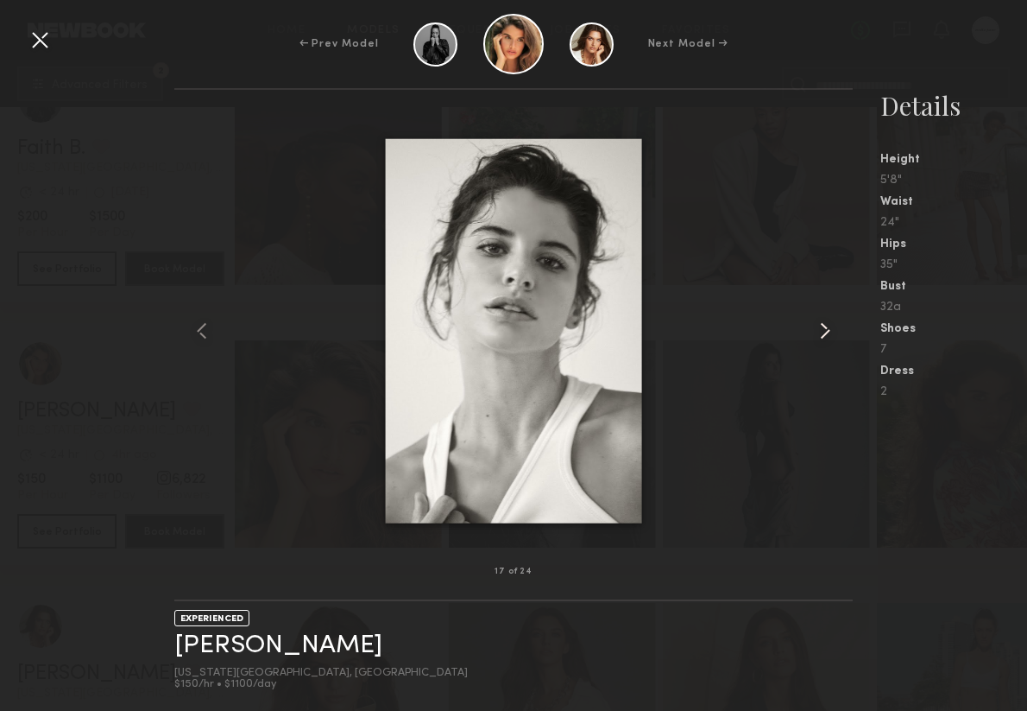
click at [756, 330] on common-icon at bounding box center [826, 331] width 28 height 28
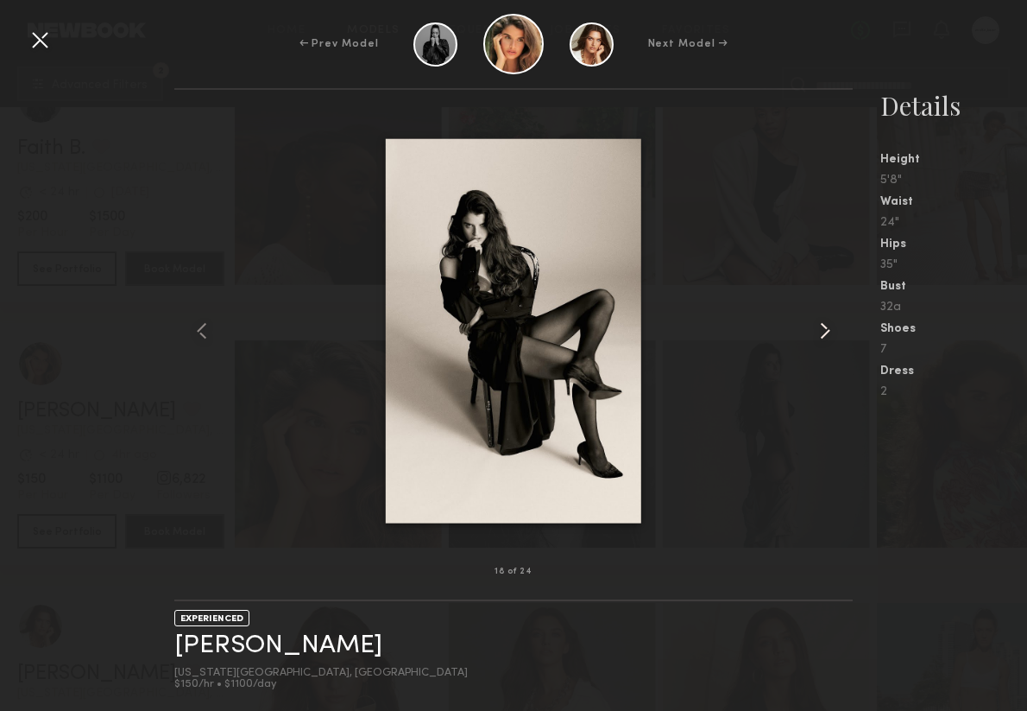
click at [756, 330] on common-icon at bounding box center [826, 331] width 28 height 28
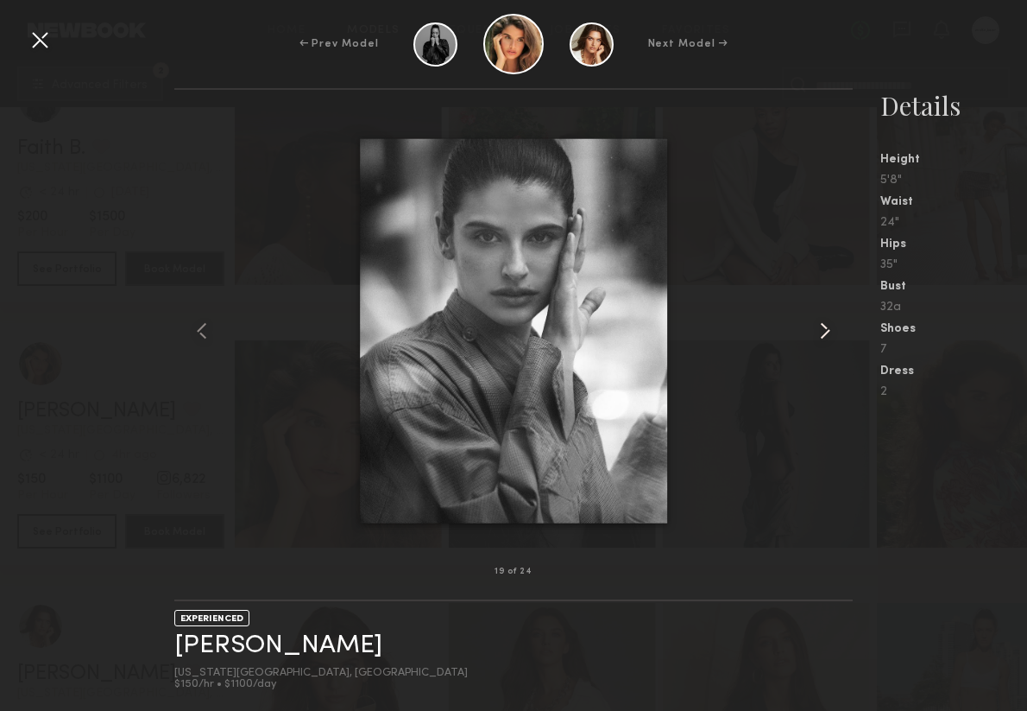
click at [756, 330] on common-icon at bounding box center [826, 331] width 28 height 28
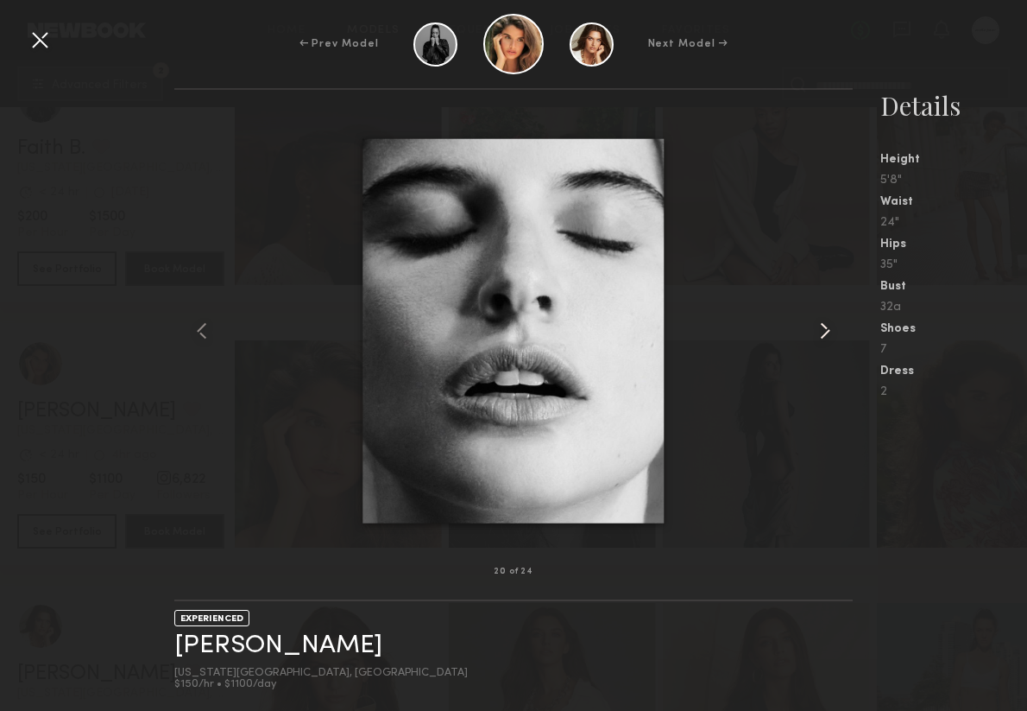
click at [756, 330] on common-icon at bounding box center [826, 331] width 28 height 28
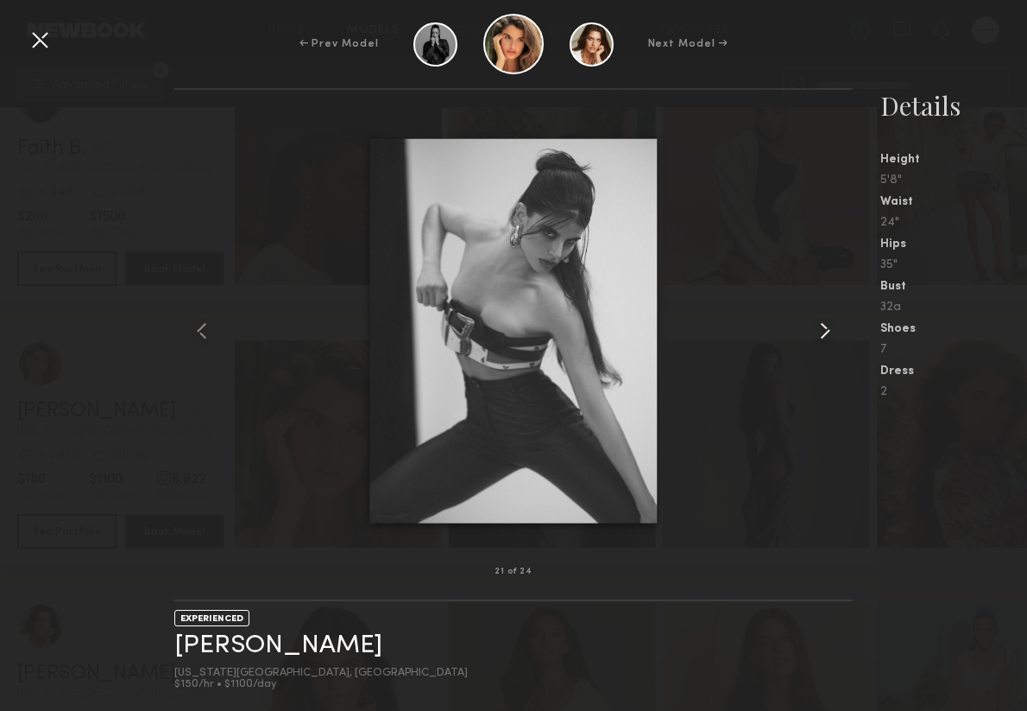
click at [756, 330] on common-icon at bounding box center [826, 331] width 28 height 28
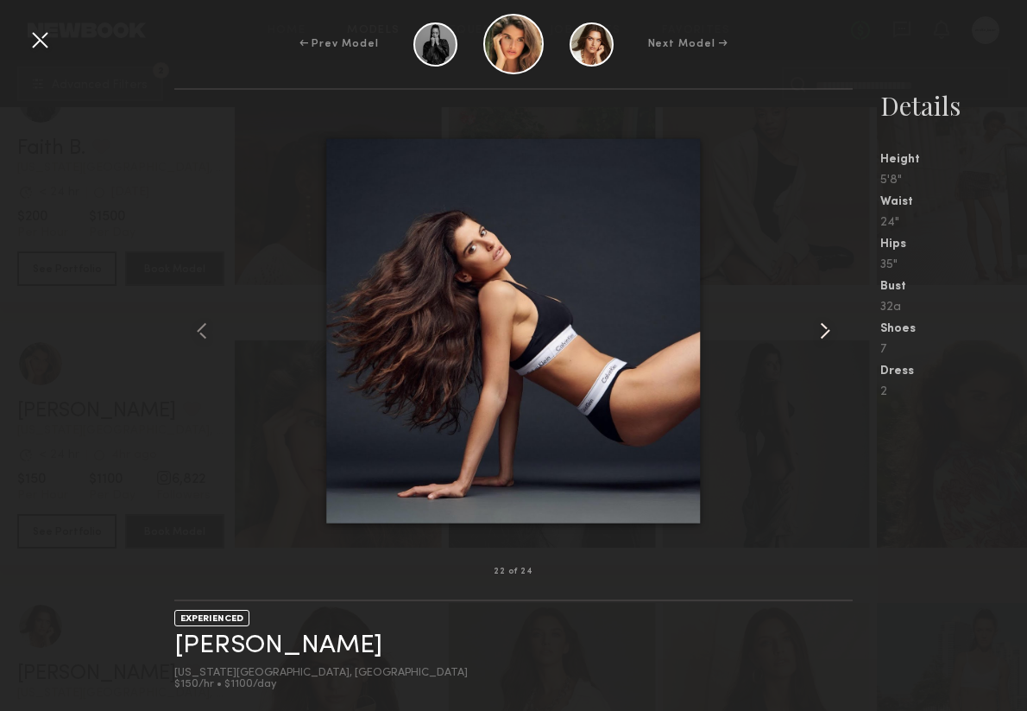
click at [756, 330] on common-icon at bounding box center [826, 331] width 28 height 28
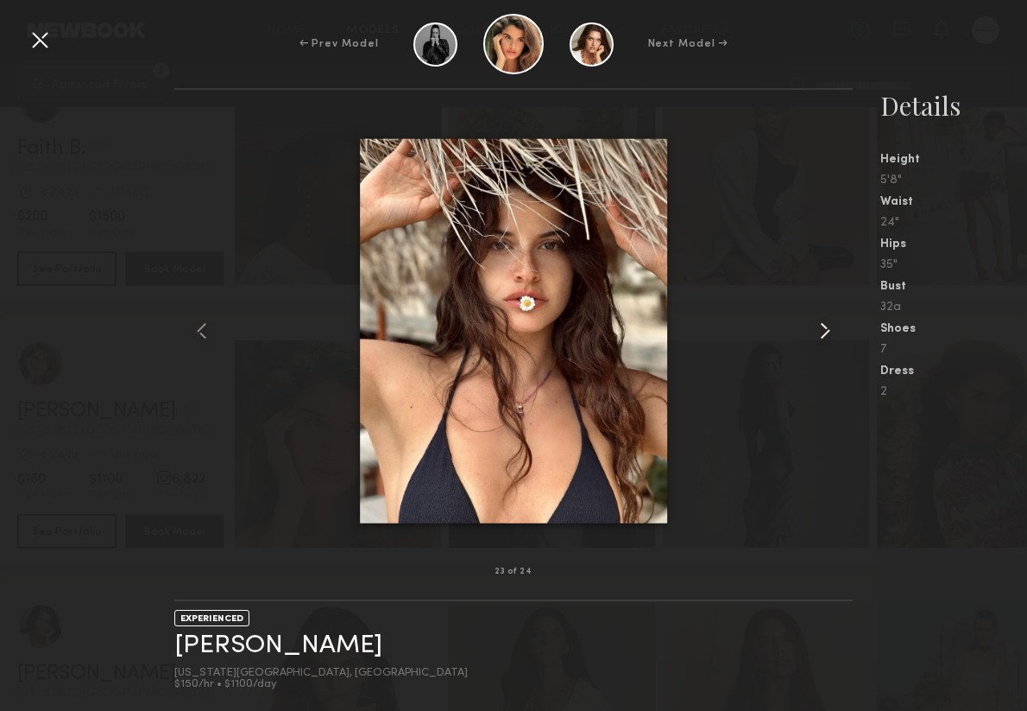
click at [756, 330] on common-icon at bounding box center [826, 331] width 28 height 28
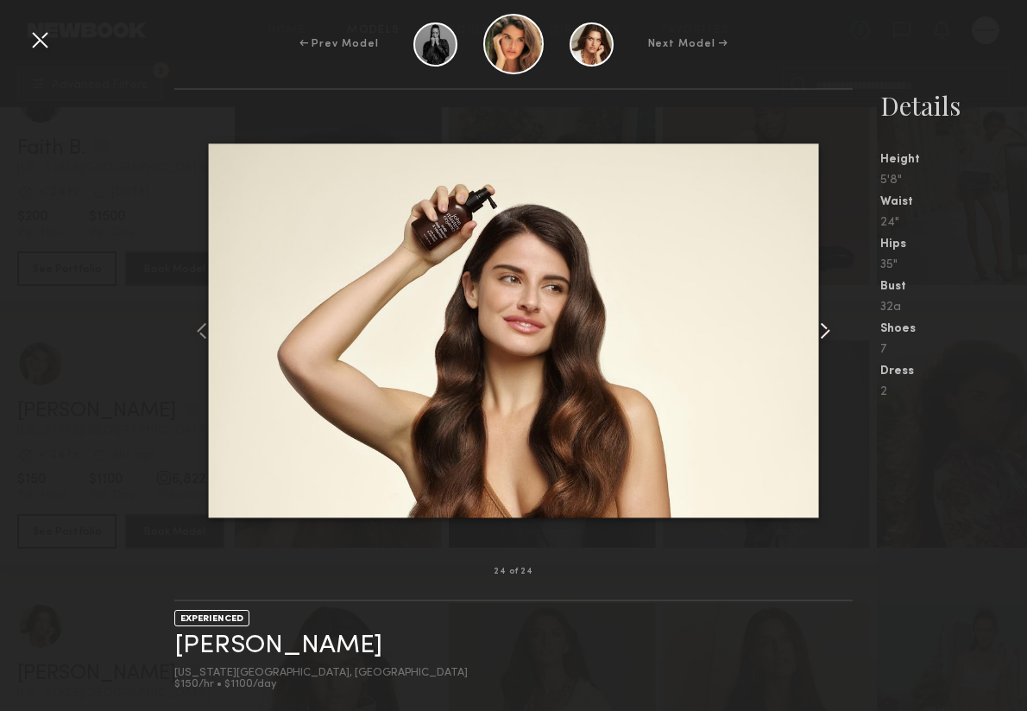
click at [756, 330] on common-icon at bounding box center [826, 331] width 28 height 28
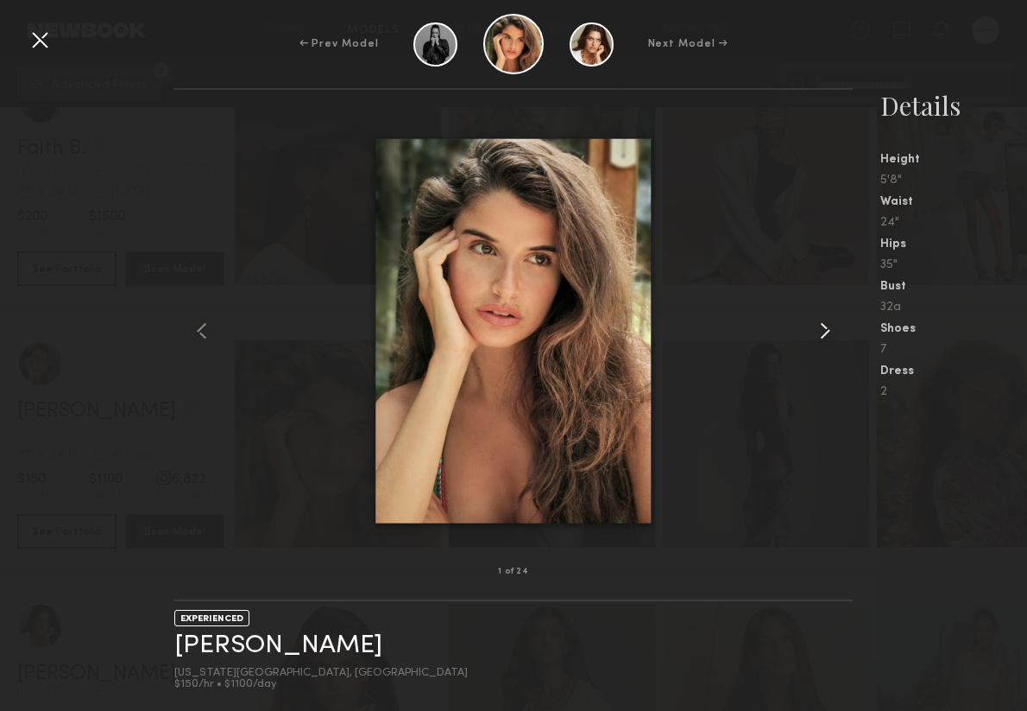
click at [756, 330] on common-icon at bounding box center [826, 331] width 28 height 28
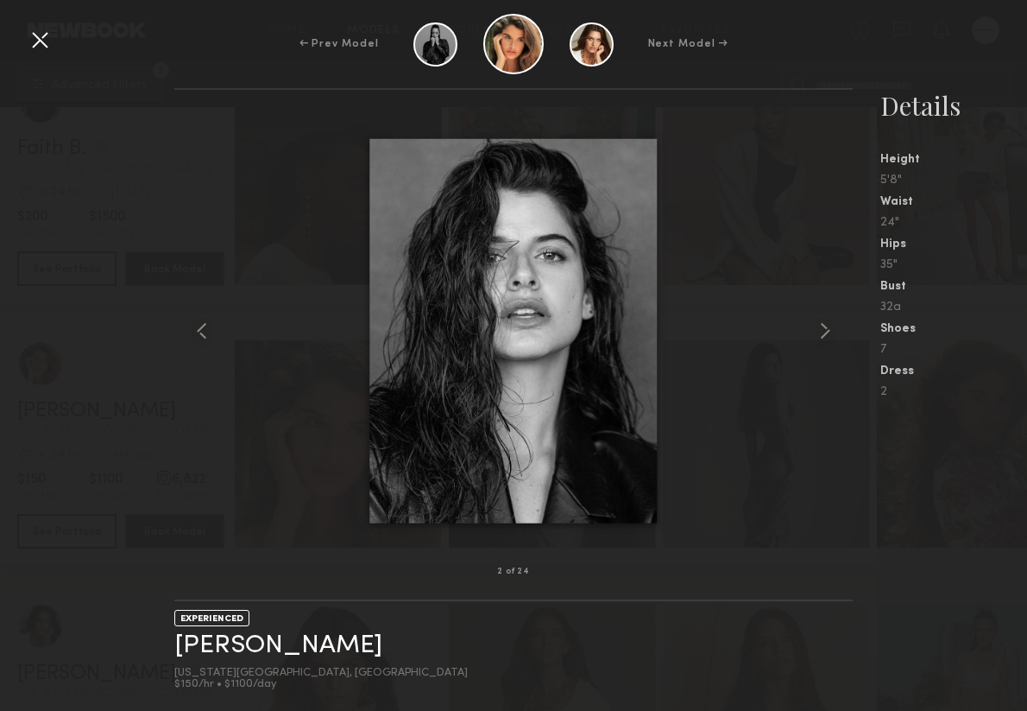
click at [33, 48] on div at bounding box center [40, 40] width 28 height 28
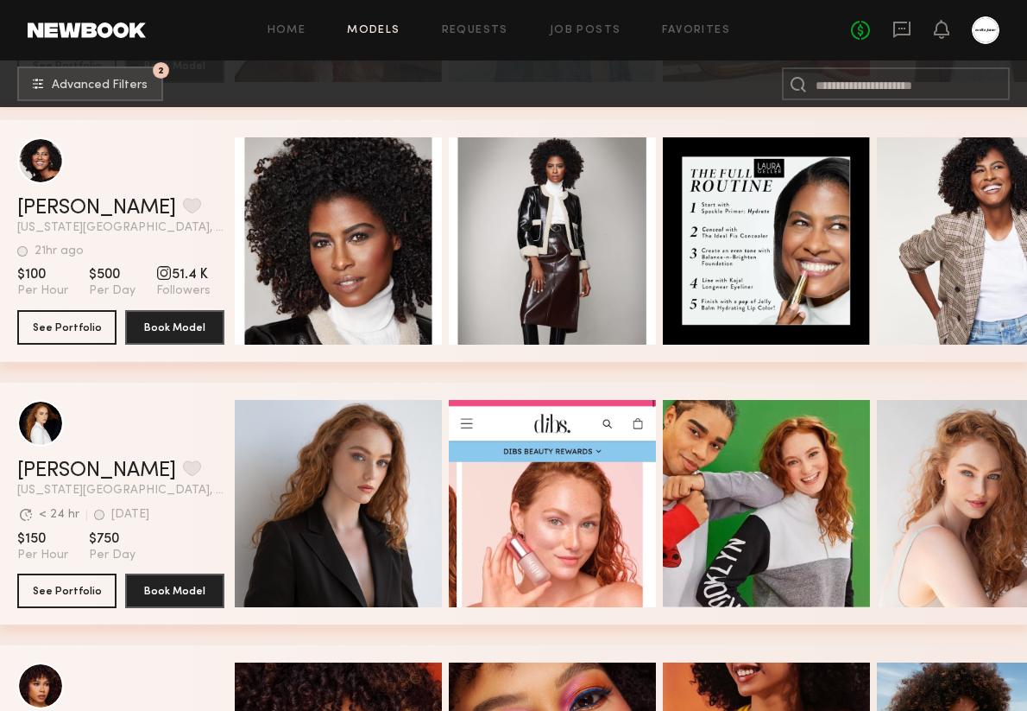
scroll to position [6594, 0]
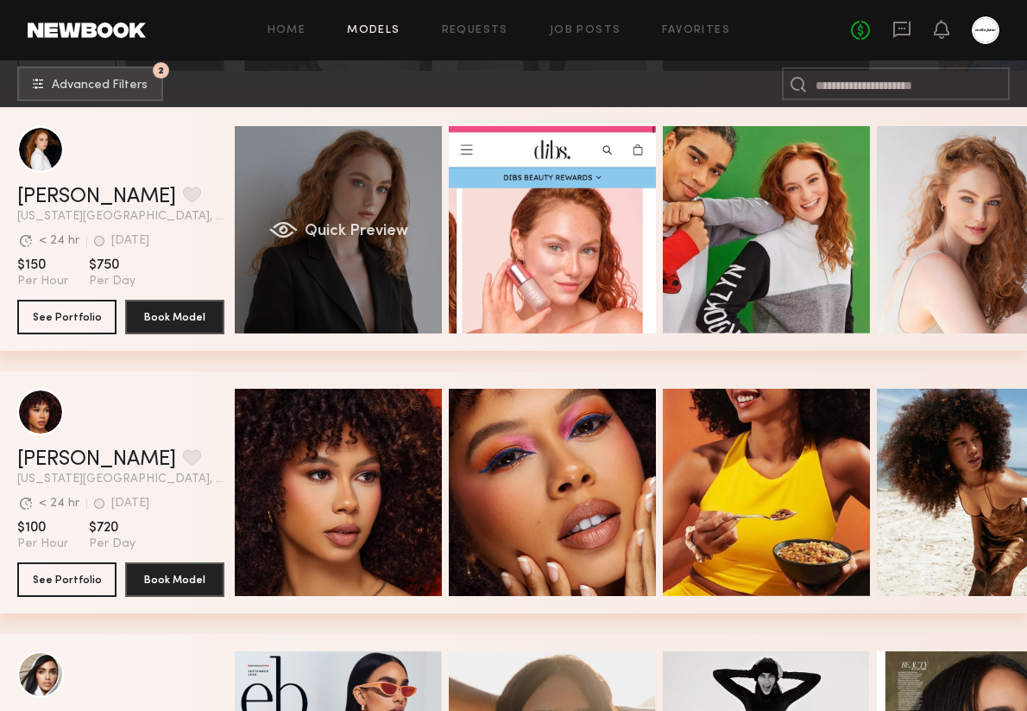
click at [382, 265] on div "Quick Preview" at bounding box center [338, 229] width 207 height 207
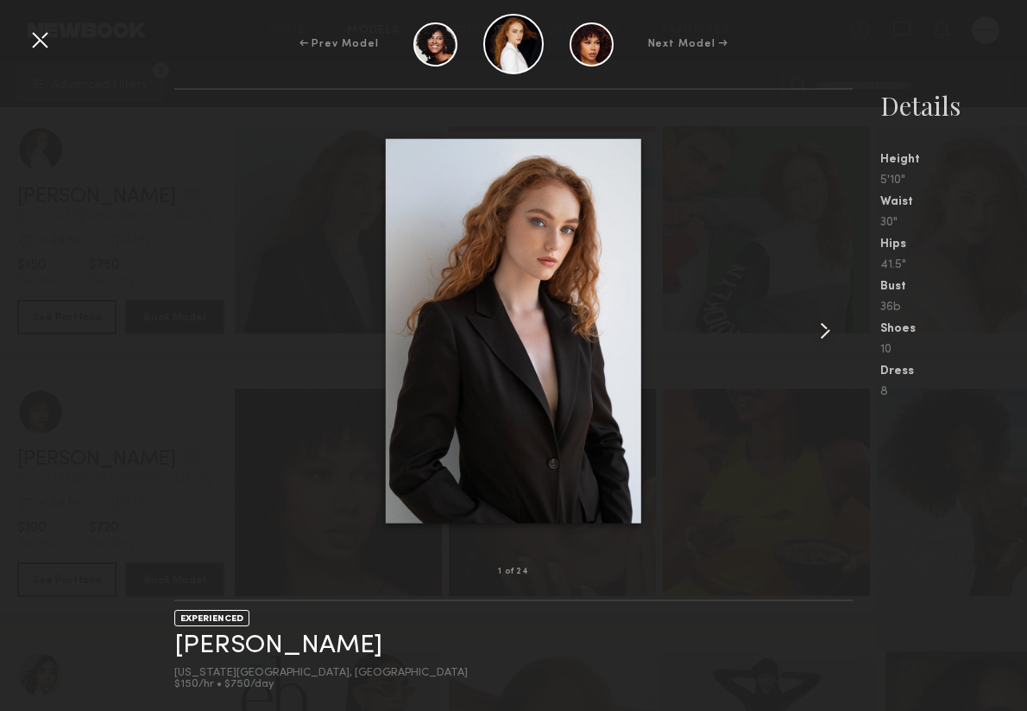
click at [756, 321] on common-icon at bounding box center [826, 331] width 28 height 28
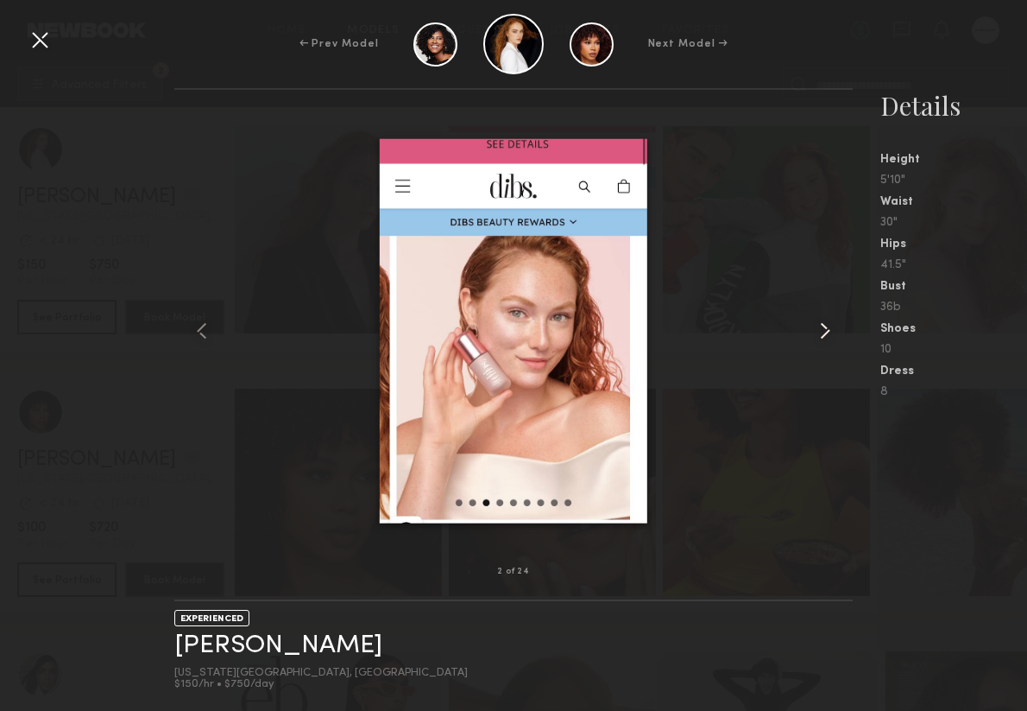
click at [756, 321] on common-icon at bounding box center [826, 331] width 28 height 28
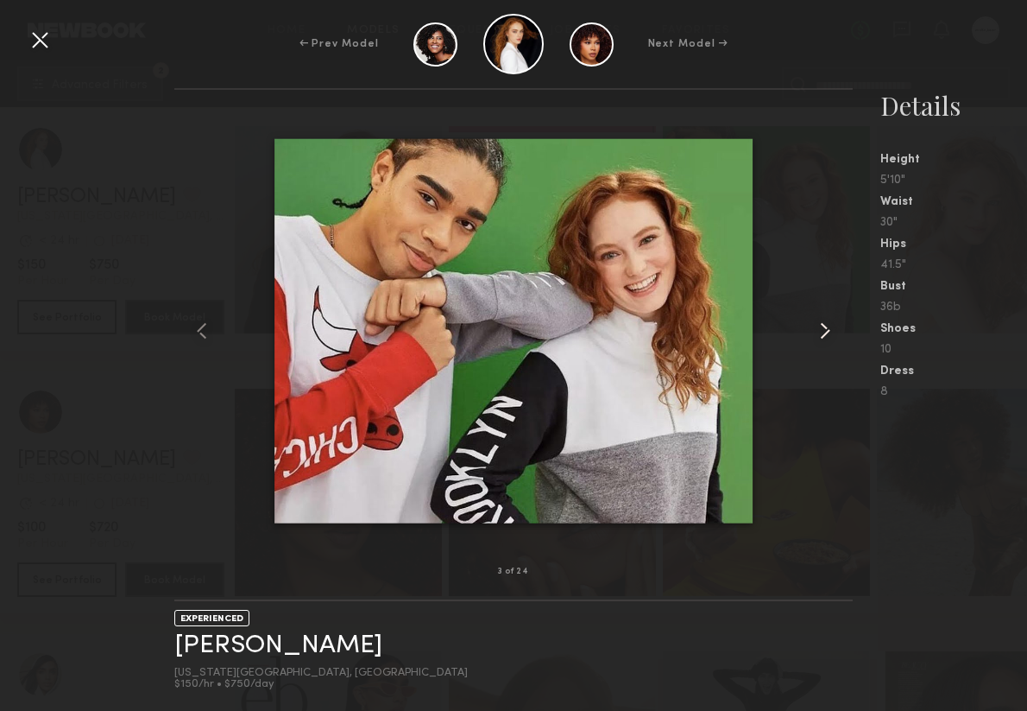
click at [756, 321] on common-icon at bounding box center [826, 331] width 28 height 28
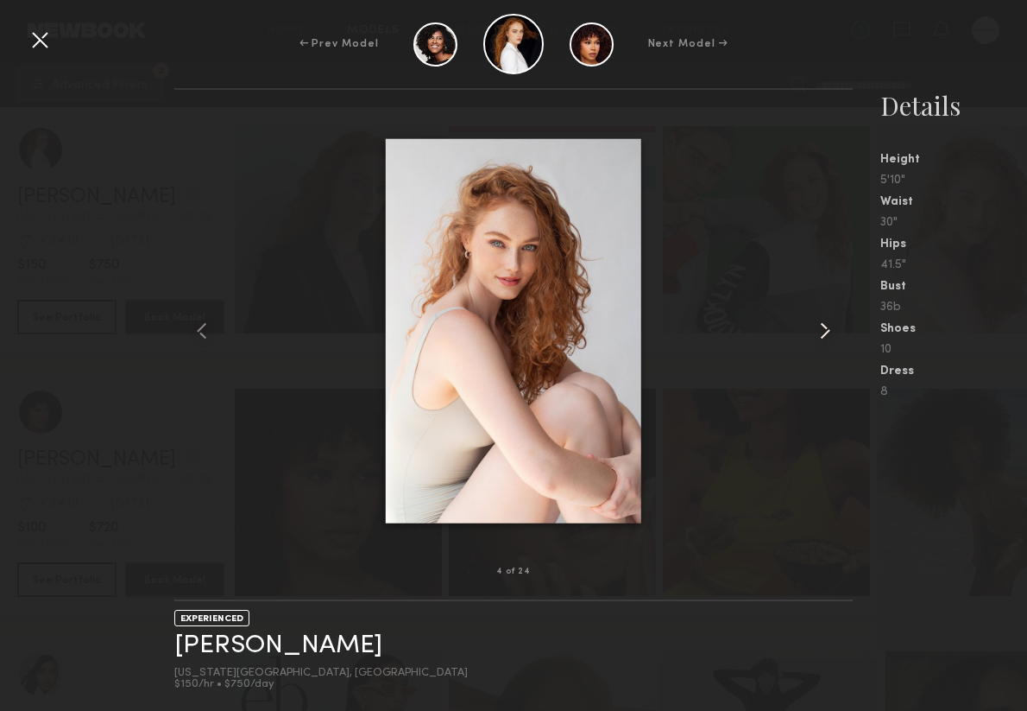
click at [756, 321] on common-icon at bounding box center [826, 331] width 28 height 28
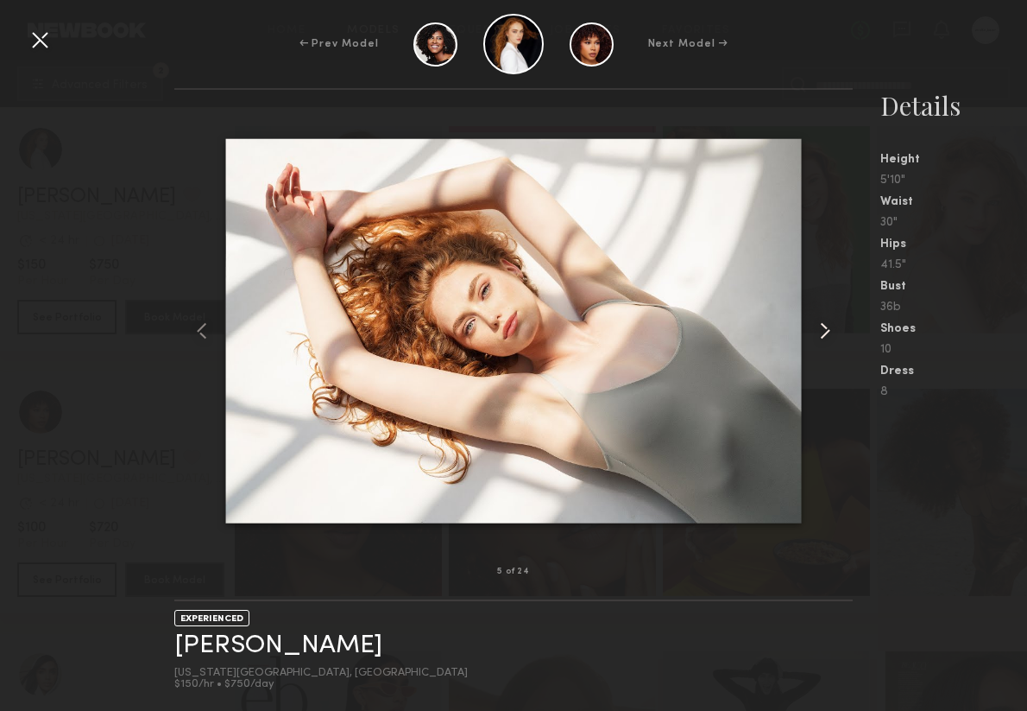
click at [756, 321] on common-icon at bounding box center [826, 331] width 28 height 28
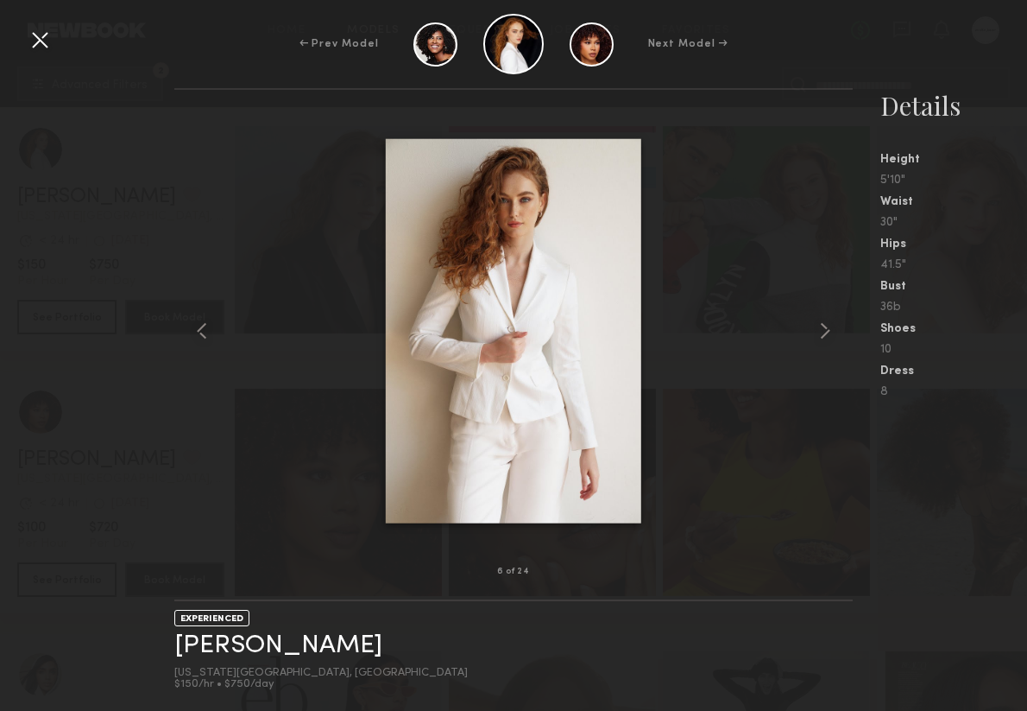
click at [43, 43] on div at bounding box center [40, 40] width 28 height 28
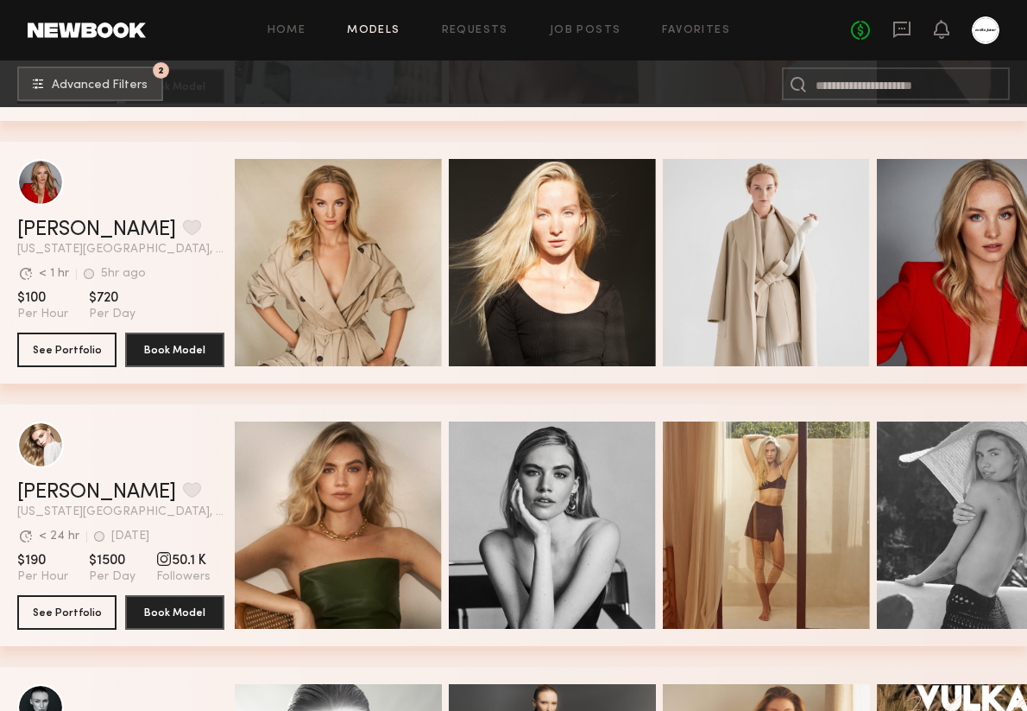
scroll to position [9199, 0]
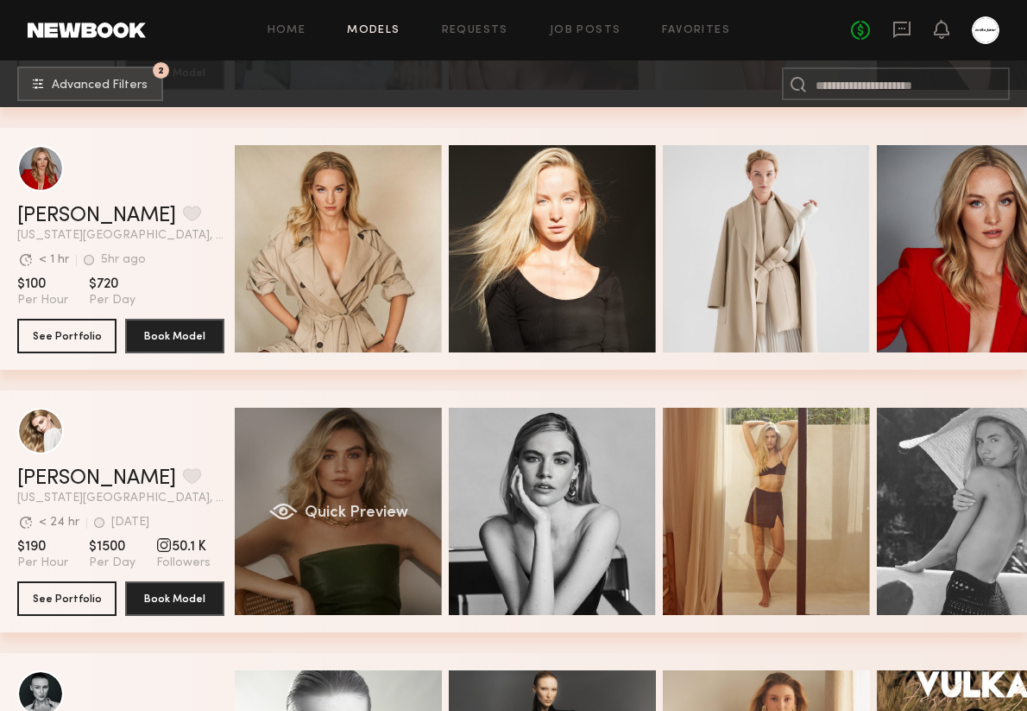
click at [401, 471] on div "Quick Preview" at bounding box center [338, 511] width 207 height 207
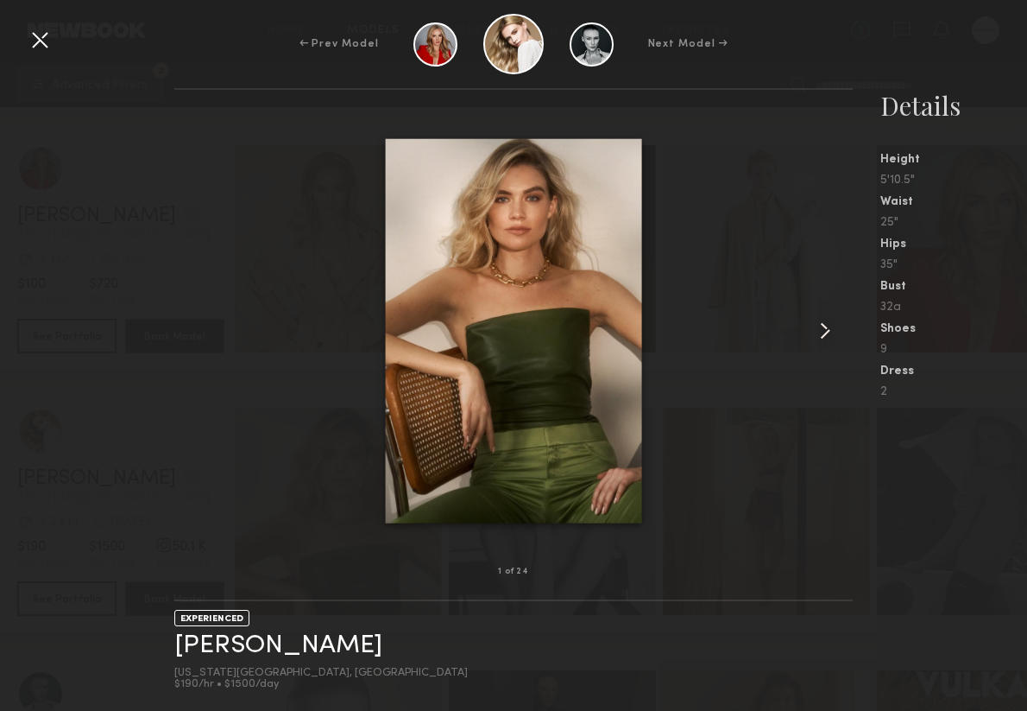
click at [756, 337] on common-icon at bounding box center [826, 331] width 28 height 28
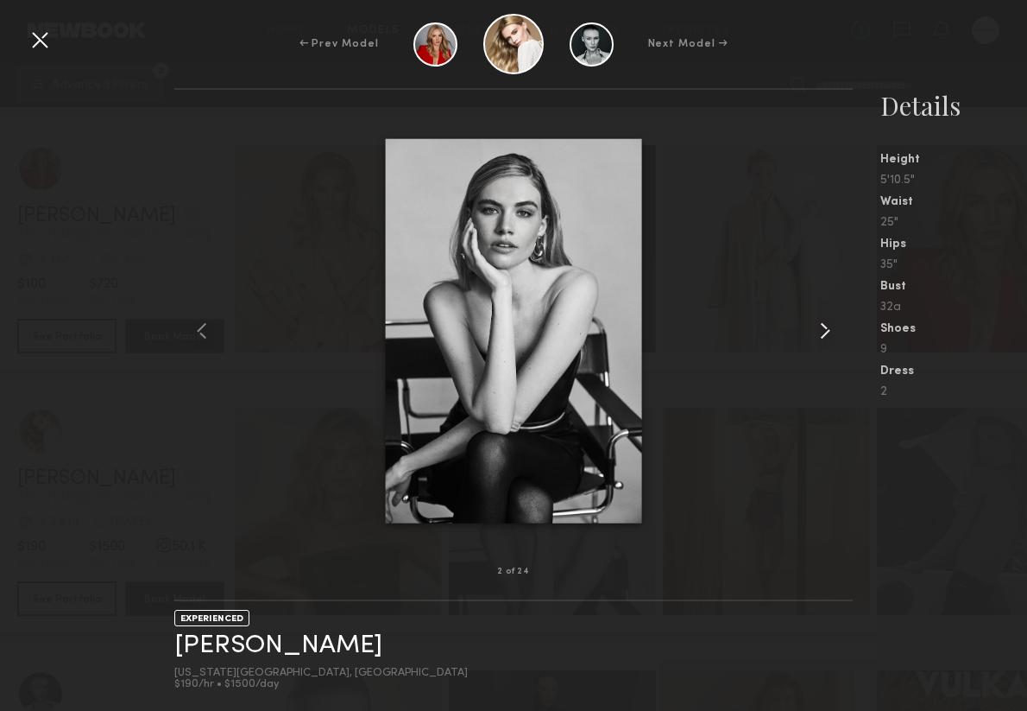
click at [756, 337] on common-icon at bounding box center [826, 331] width 28 height 28
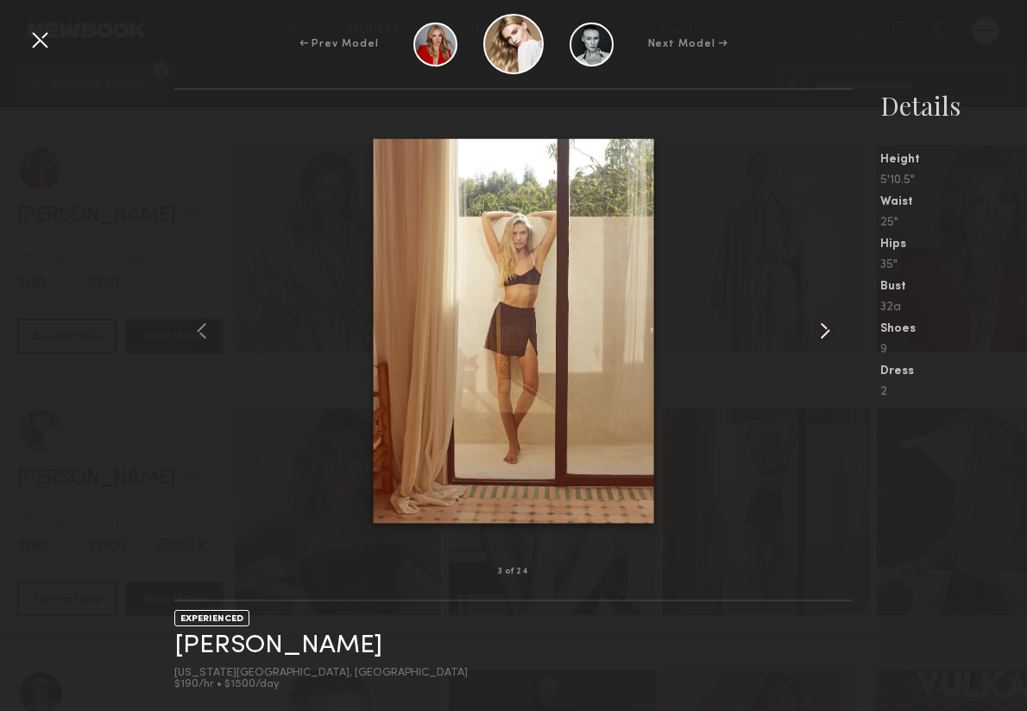
click at [756, 337] on common-icon at bounding box center [826, 331] width 28 height 28
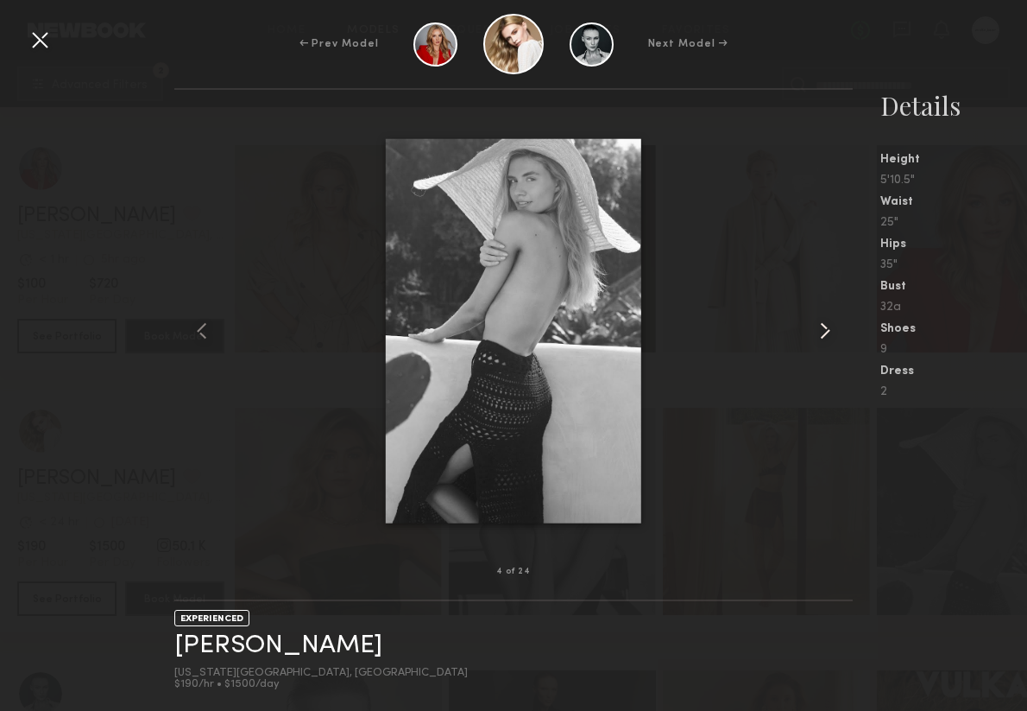
click at [756, 337] on common-icon at bounding box center [826, 331] width 28 height 28
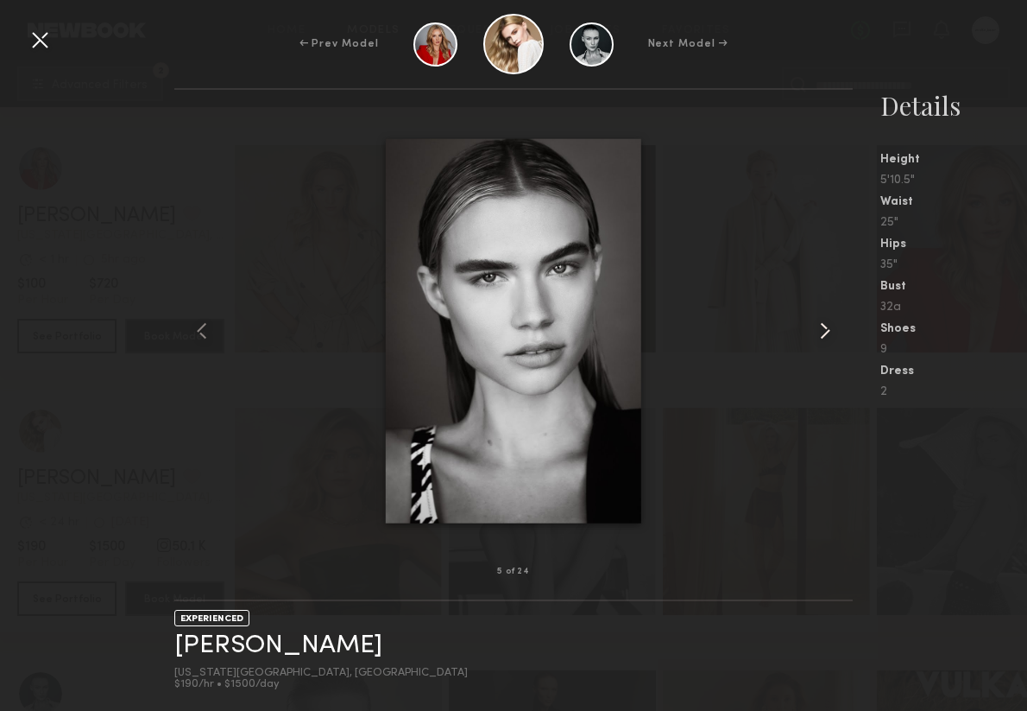
click at [756, 337] on common-icon at bounding box center [826, 331] width 28 height 28
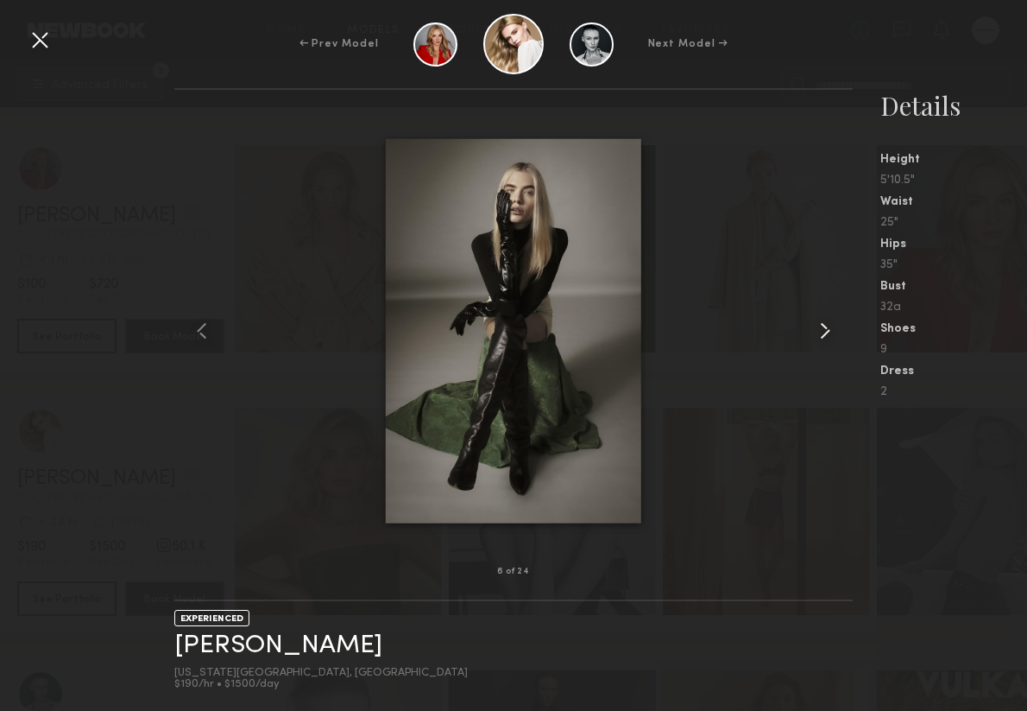
click at [756, 337] on common-icon at bounding box center [826, 331] width 28 height 28
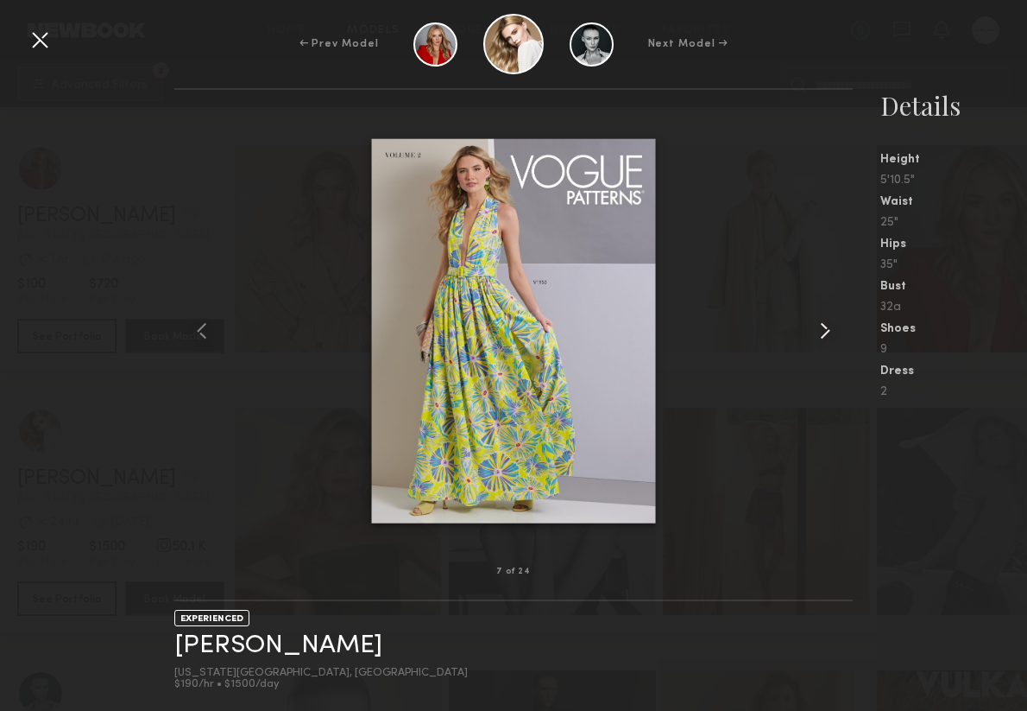
click at [756, 337] on common-icon at bounding box center [826, 331] width 28 height 28
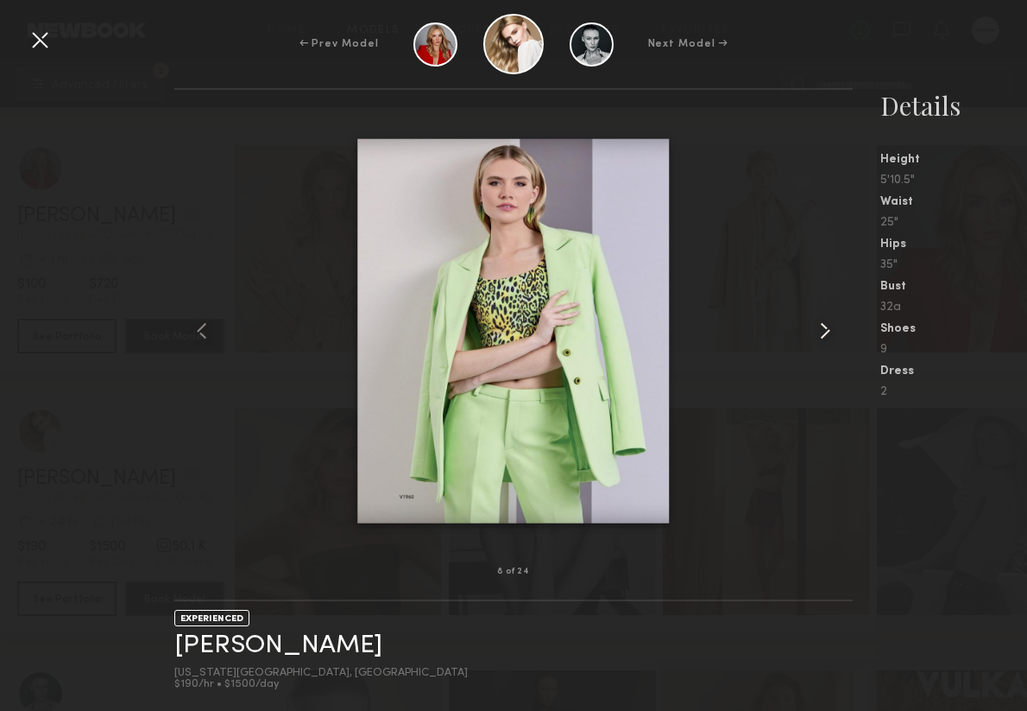
click at [756, 337] on common-icon at bounding box center [826, 331] width 28 height 28
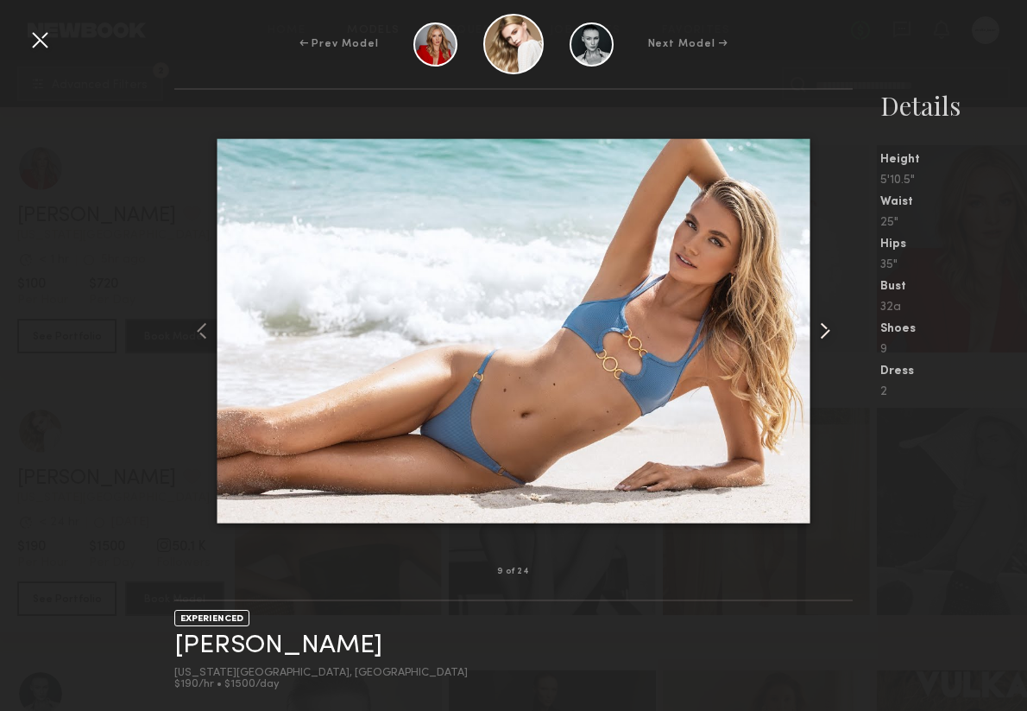
click at [756, 337] on common-icon at bounding box center [826, 331] width 28 height 28
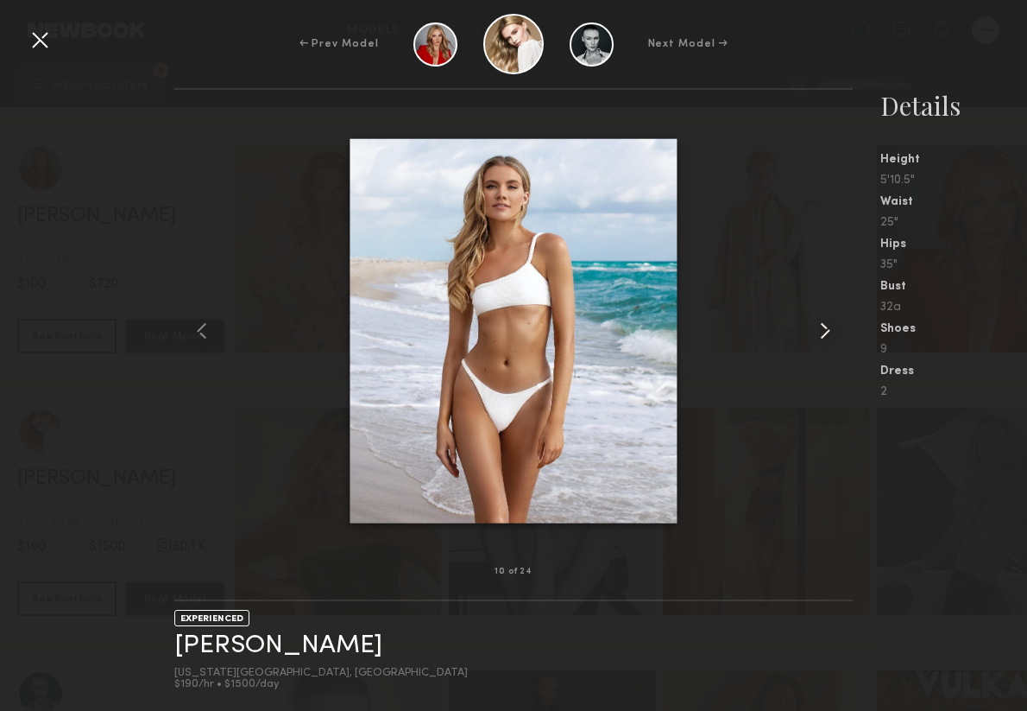
click at [756, 337] on common-icon at bounding box center [826, 331] width 28 height 28
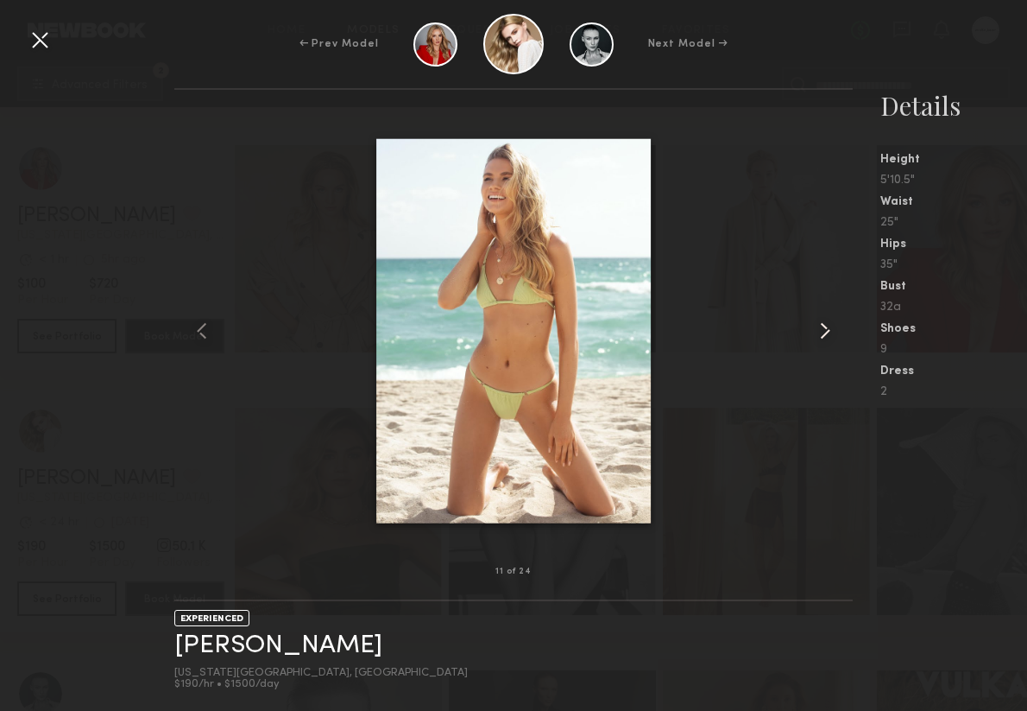
click at [756, 337] on common-icon at bounding box center [826, 331] width 28 height 28
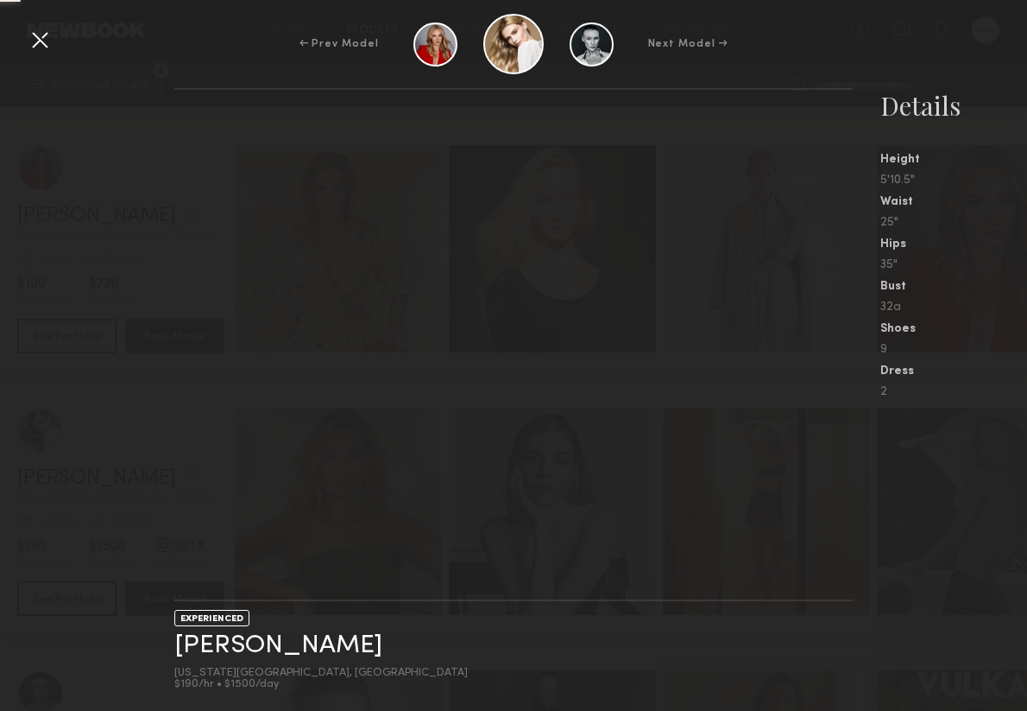
click at [756, 337] on nb-gallery-light at bounding box center [513, 344] width 678 height 513
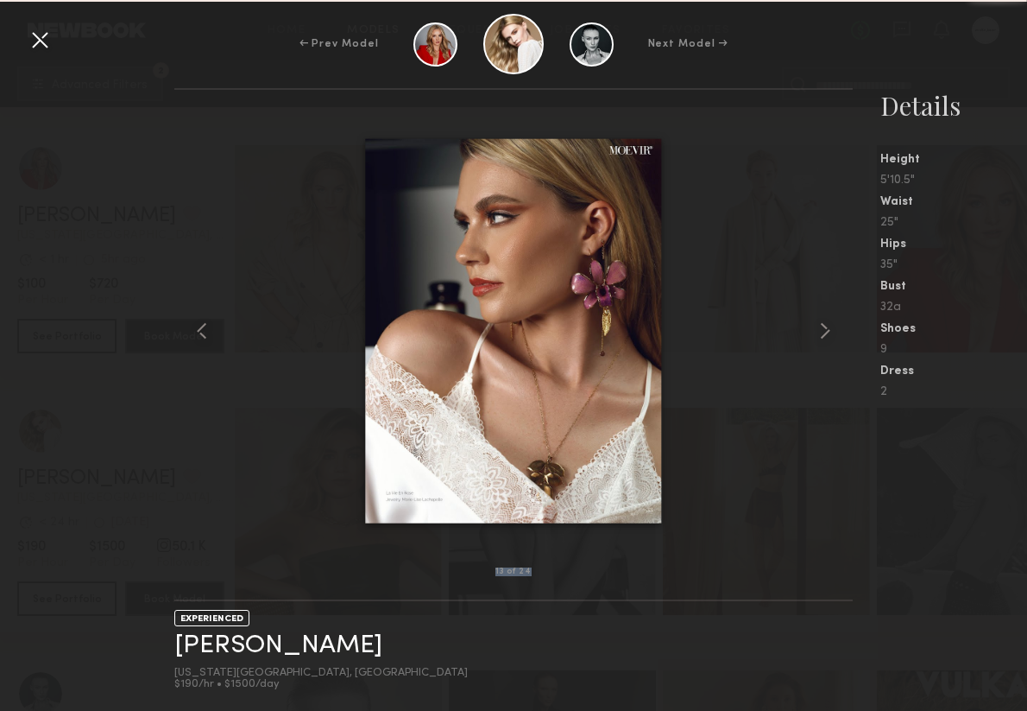
click at [756, 337] on common-icon at bounding box center [826, 331] width 28 height 28
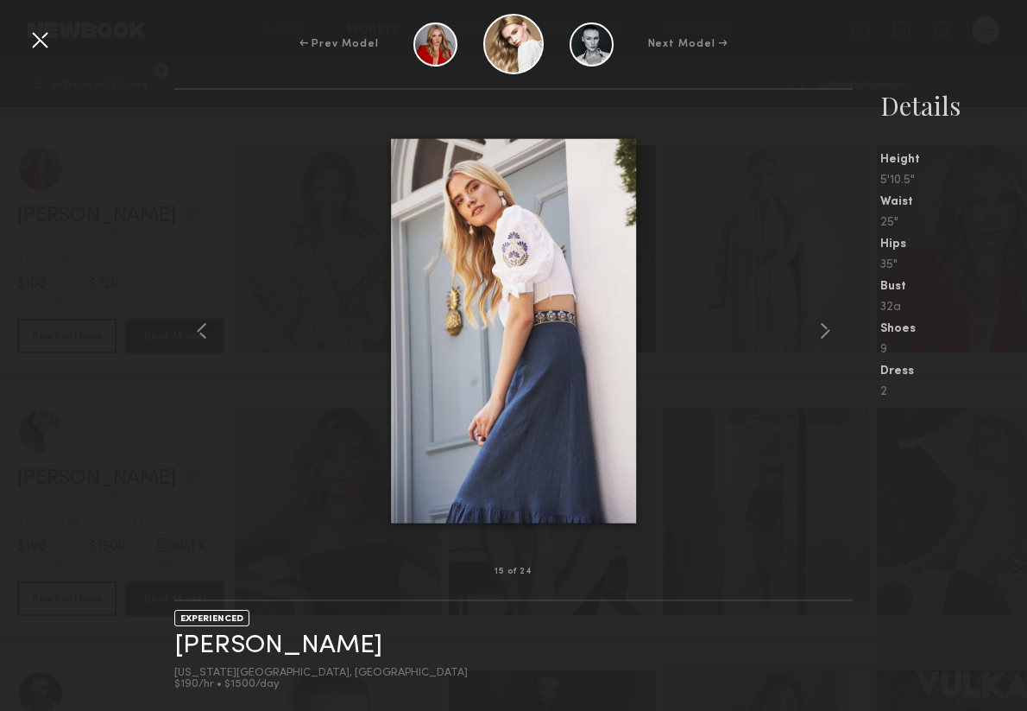
click at [29, 41] on div at bounding box center [40, 40] width 28 height 28
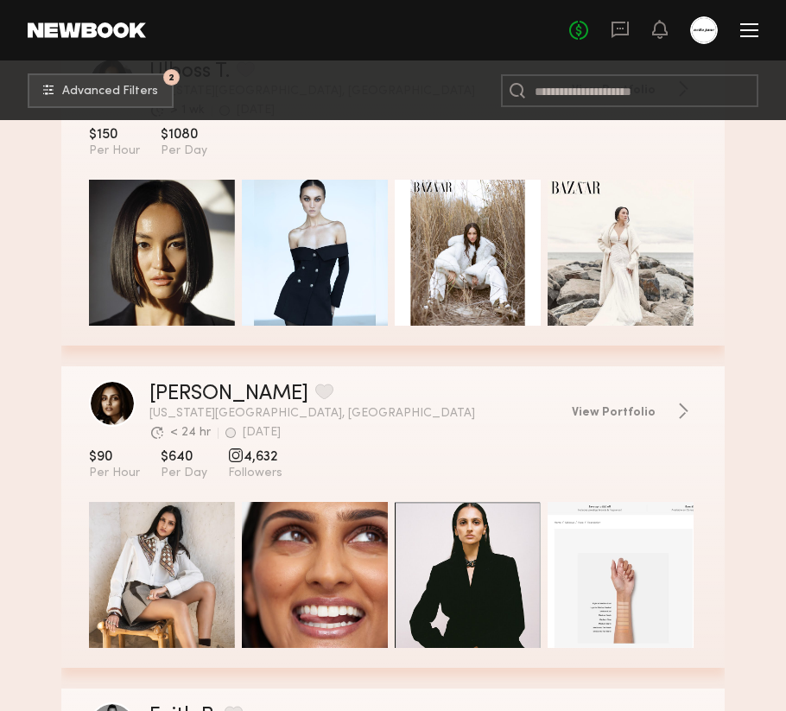
scroll to position [4674, 0]
